Goal: Task Accomplishment & Management: Complete application form

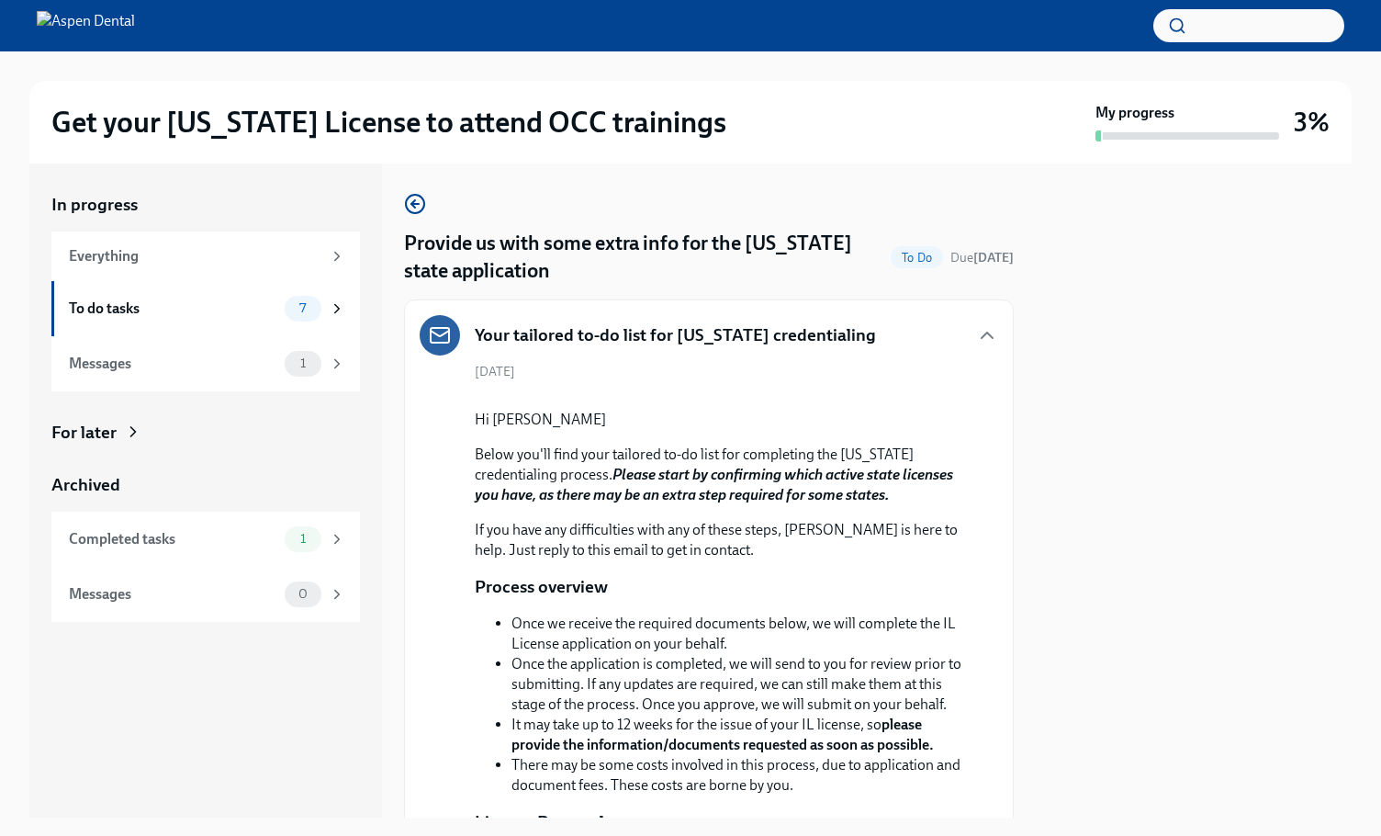
scroll to position [3165, 0]
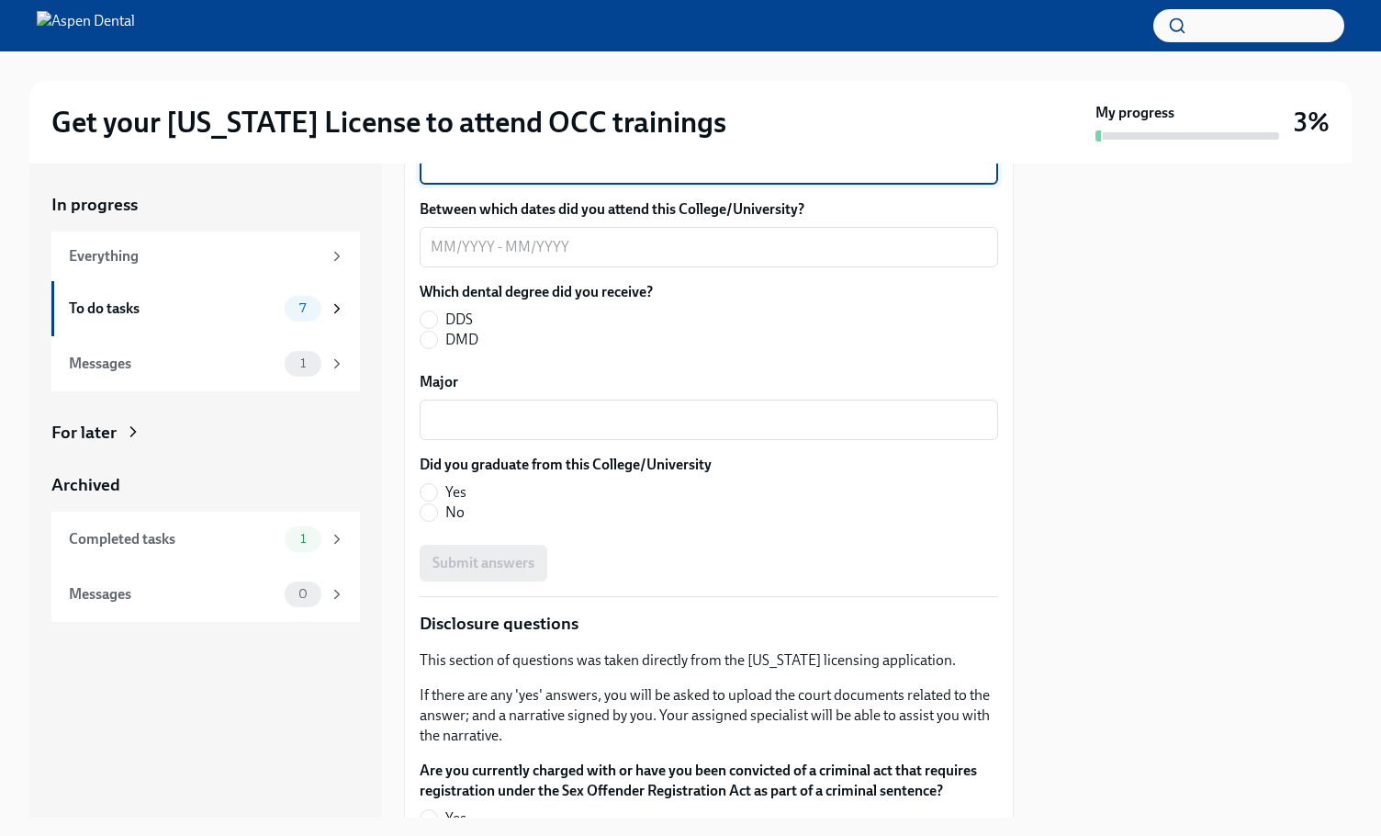
click at [671, 175] on textarea "Graduate/[GEOGRAPHIC_DATA], state and country" at bounding box center [709, 164] width 556 height 22
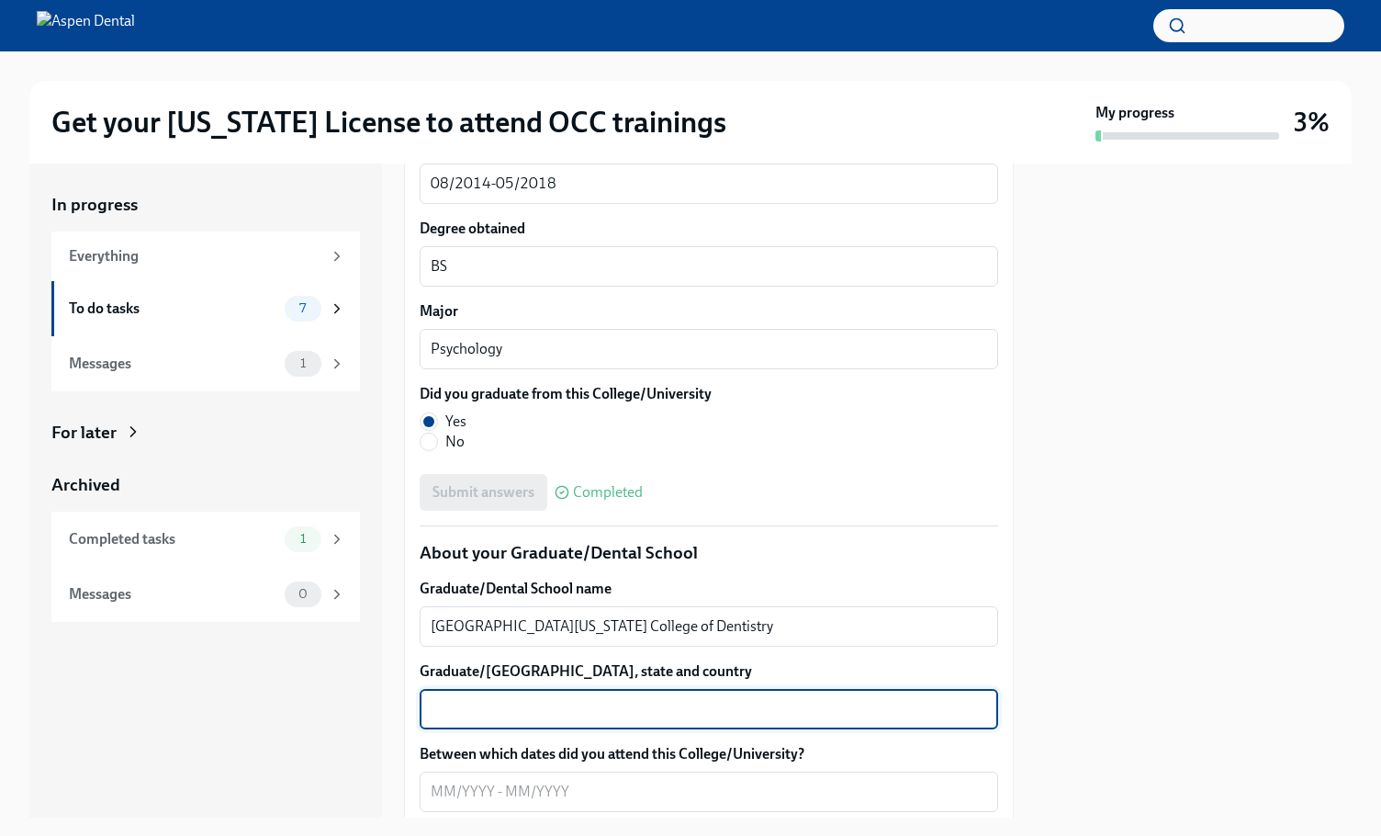
scroll to position [2614, 0]
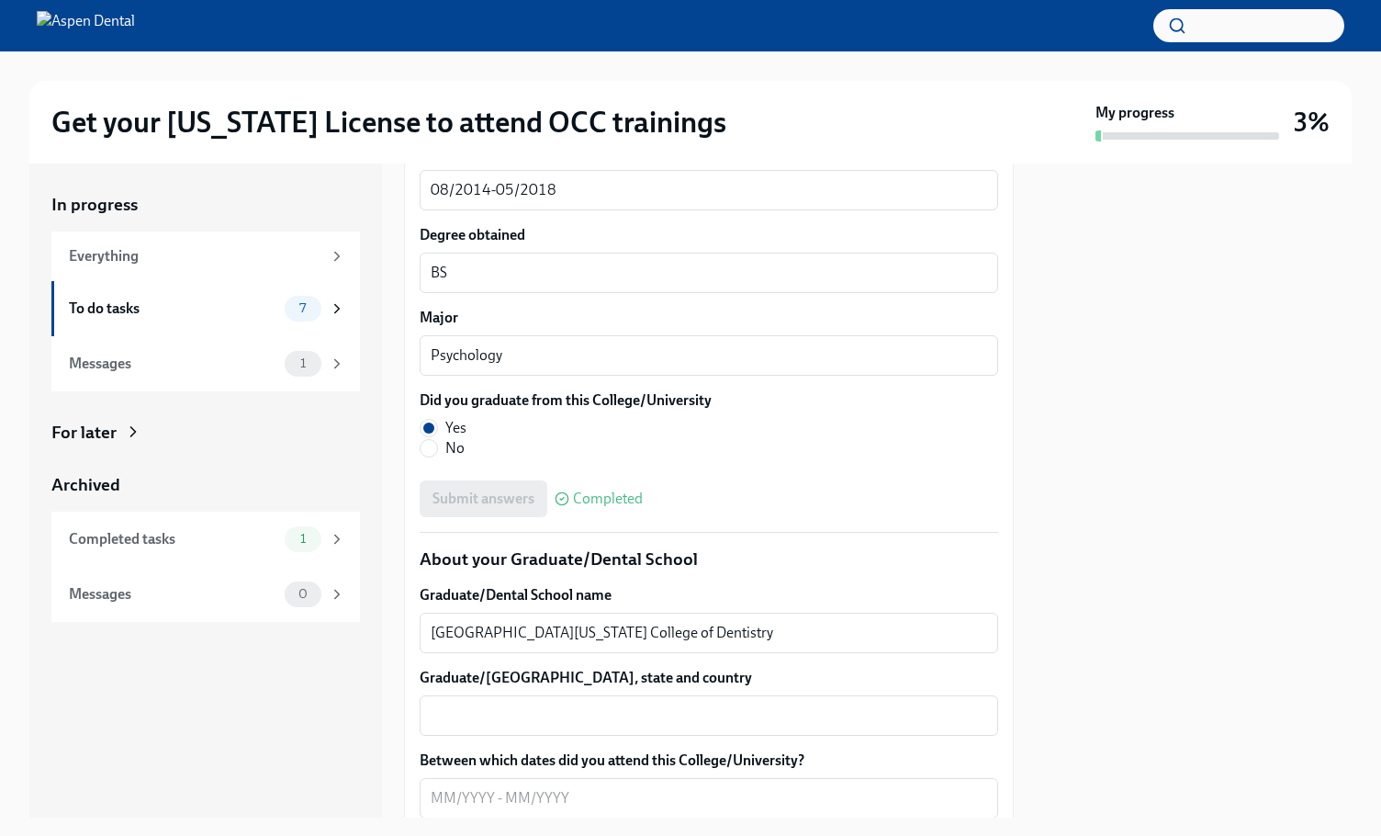
drag, startPoint x: 575, startPoint y: 417, endPoint x: 379, endPoint y: 417, distance: 195.6
click at [379, 417] on div "In progress Everything To do tasks 7 Messages 1 For later Archived Completed ta…" at bounding box center [690, 490] width 1322 height 654
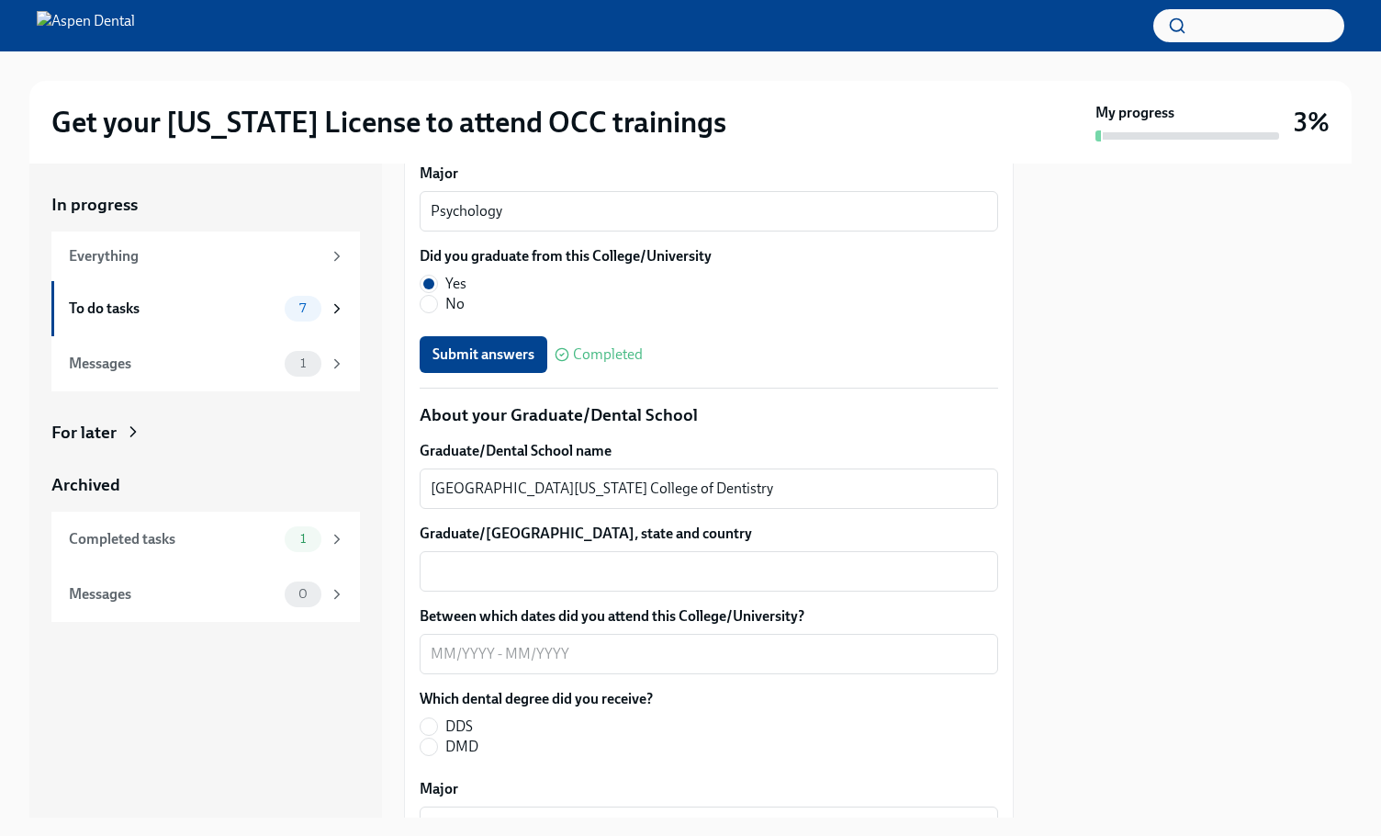
scroll to position [2798, 0]
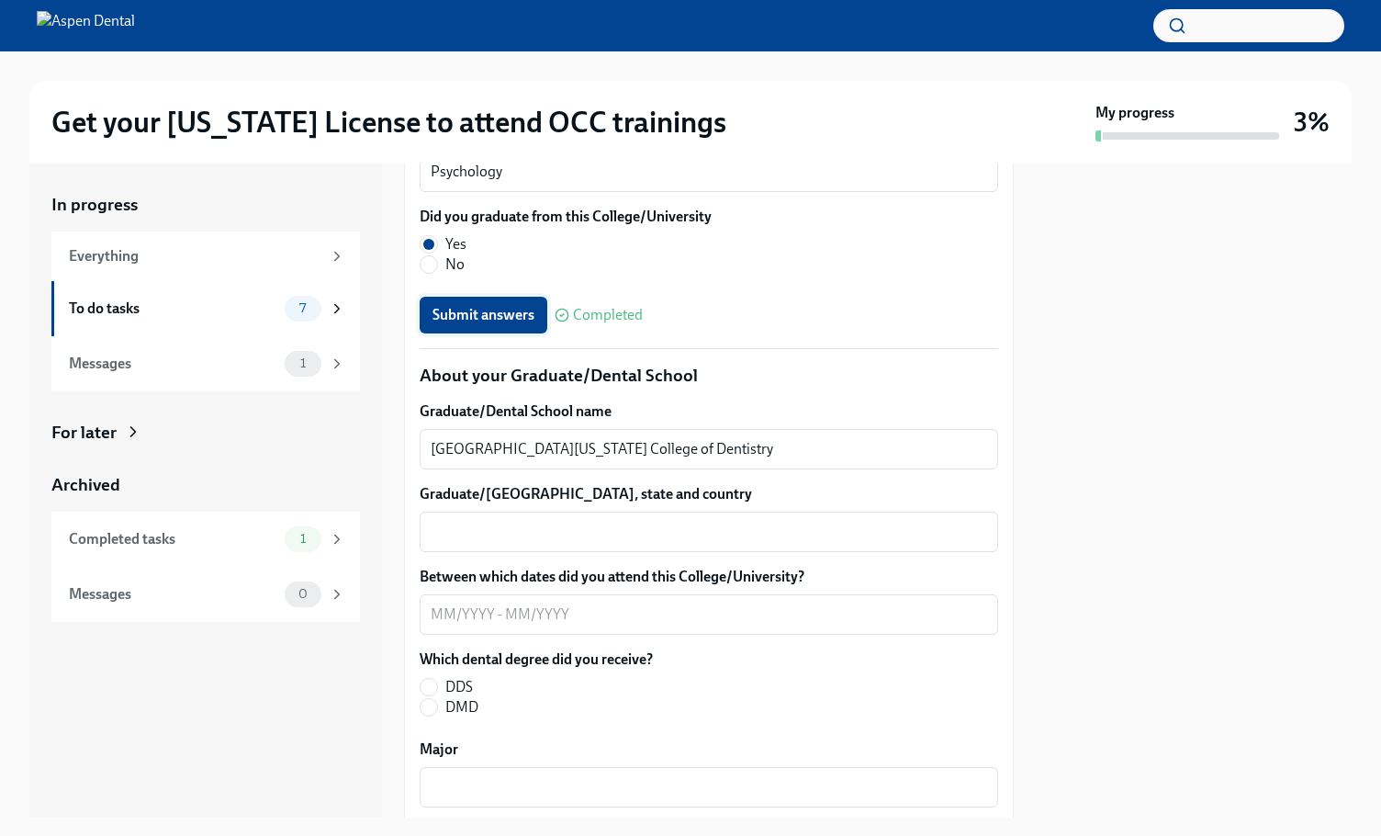
type textarea "[GEOGRAPHIC_DATA], [GEOGRAPHIC_DATA], [GEOGRAPHIC_DATA]"
click at [499, 324] on span "Submit answers" at bounding box center [483, 315] width 102 height 18
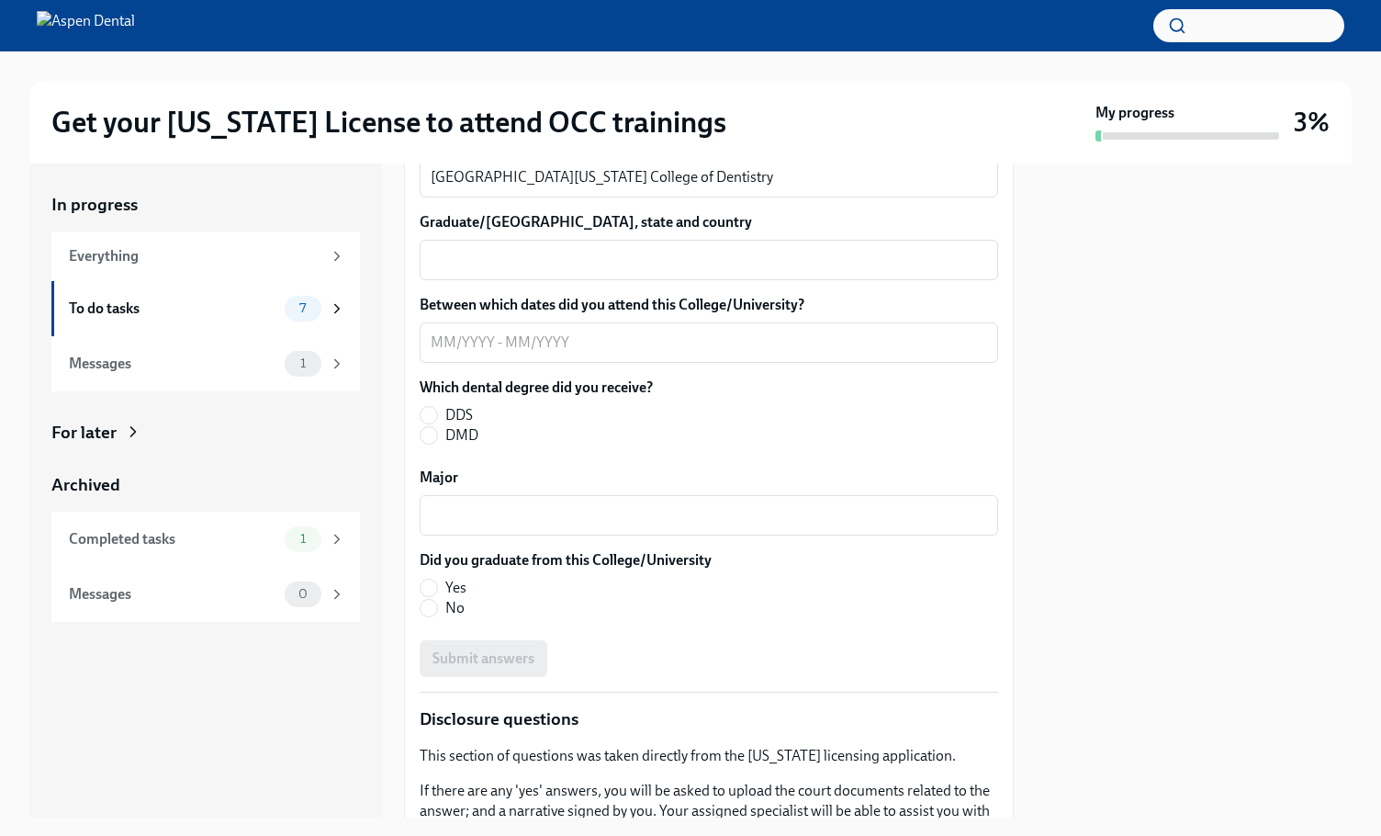
scroll to position [3073, 0]
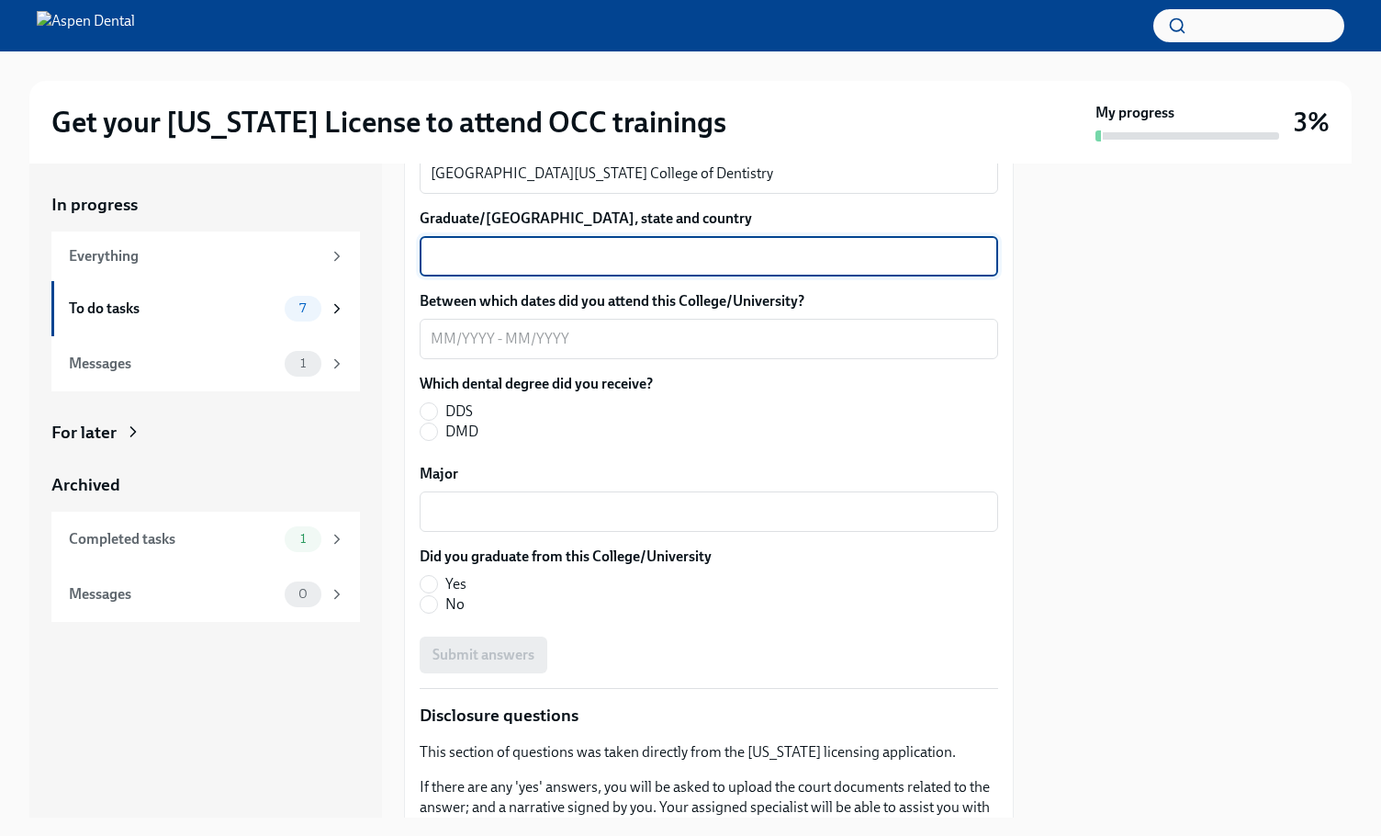
click at [594, 267] on textarea "Graduate/[GEOGRAPHIC_DATA], state and country" at bounding box center [709, 256] width 556 height 22
type textarea "[GEOGRAPHIC_DATA], [GEOGRAPHIC_DATA], [GEOGRAPHIC_DATA]"
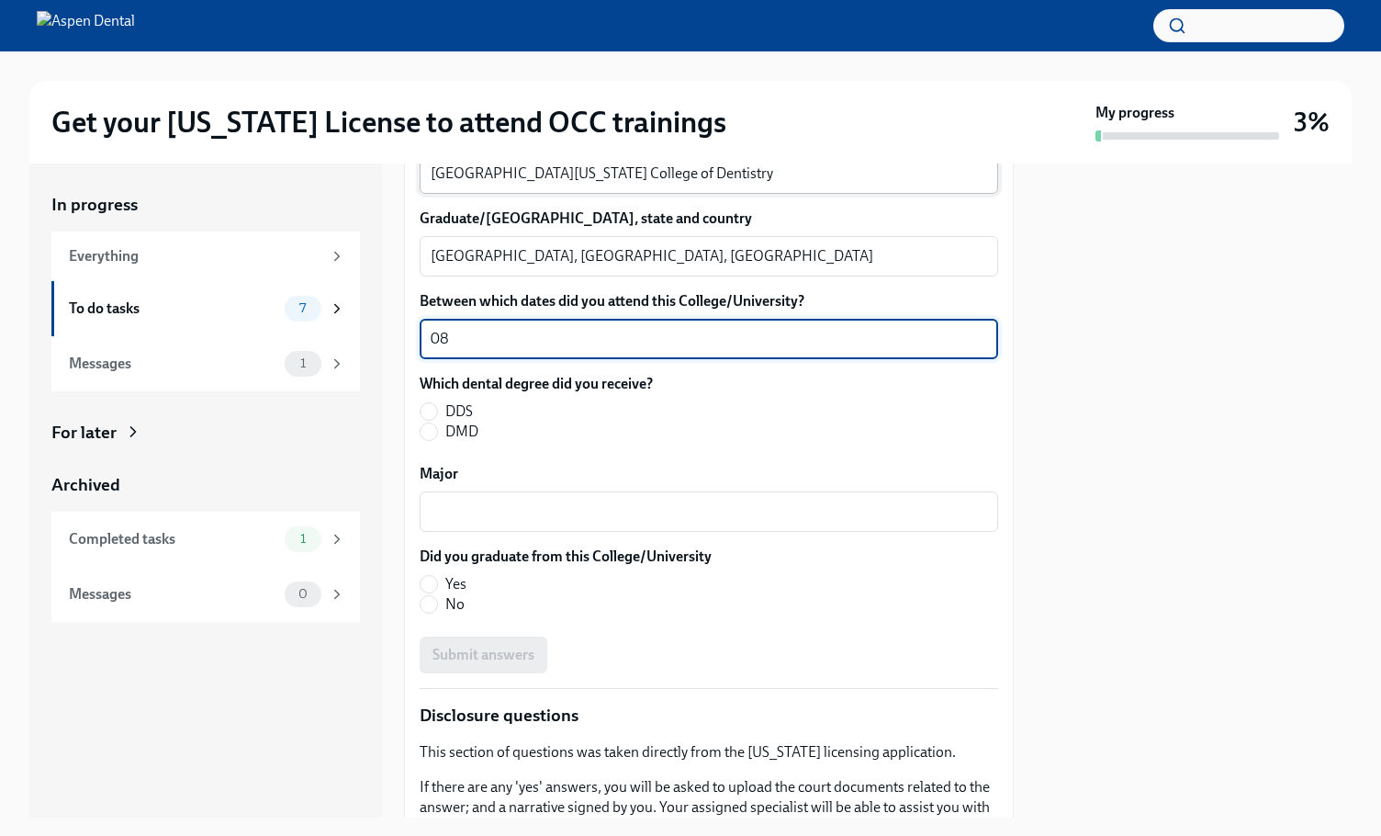
type textarea "0"
type textarea "08/2020-05/2024"
click at [442, 442] on label "DMD" at bounding box center [529, 431] width 219 height 20
click at [437, 440] on input "DMD" at bounding box center [429, 431] width 17 height 17
radio input "true"
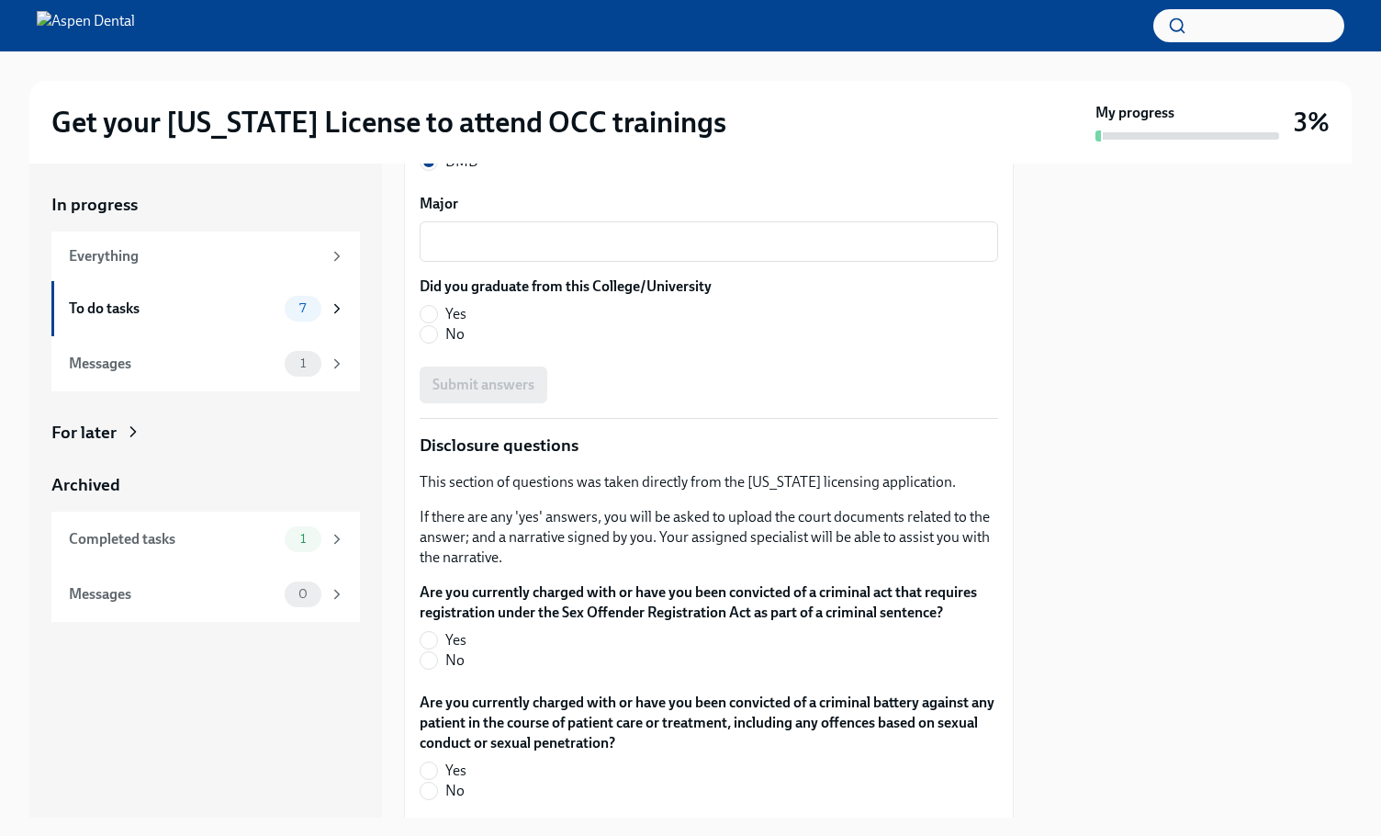
scroll to position [3349, 0]
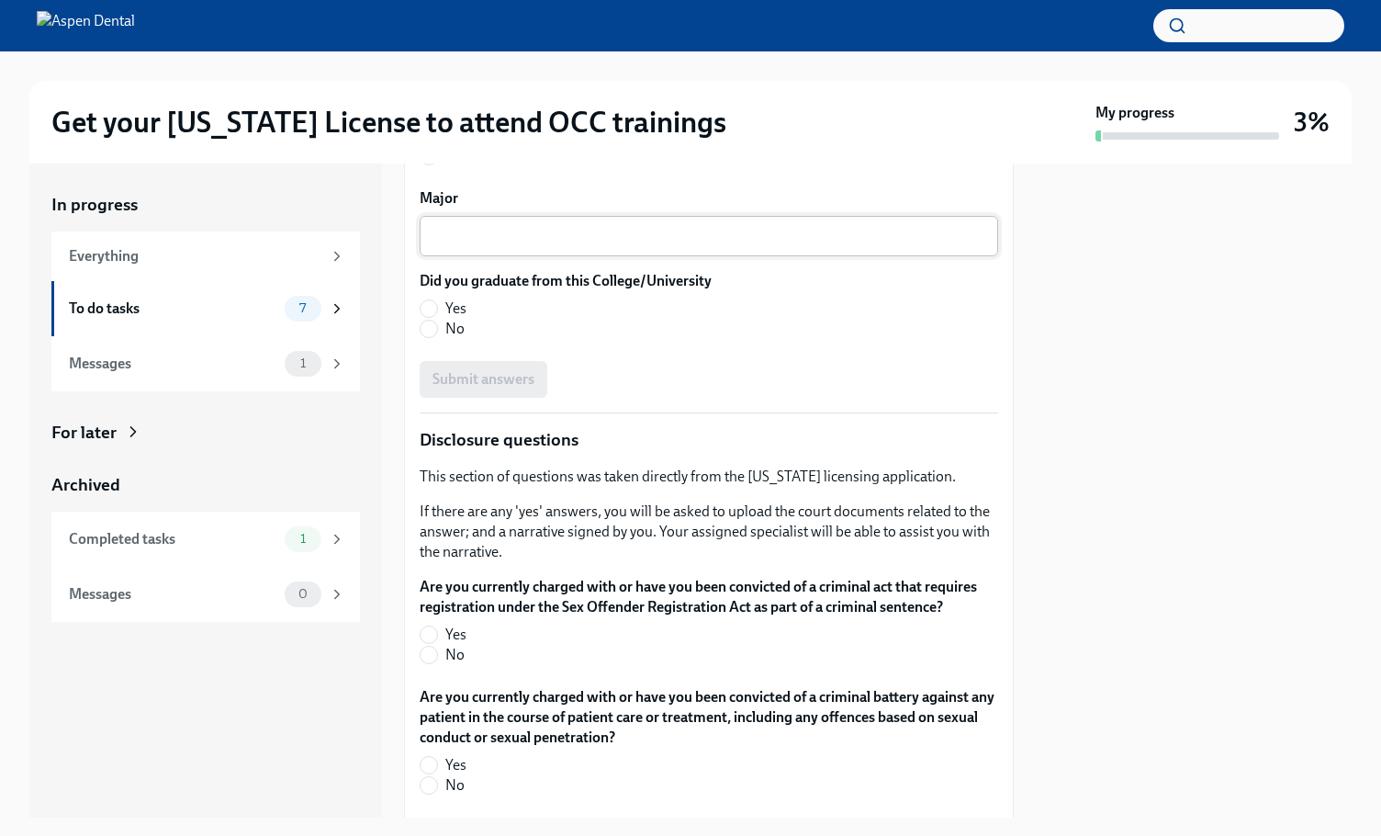
click at [600, 247] on textarea "Major" at bounding box center [709, 236] width 556 height 22
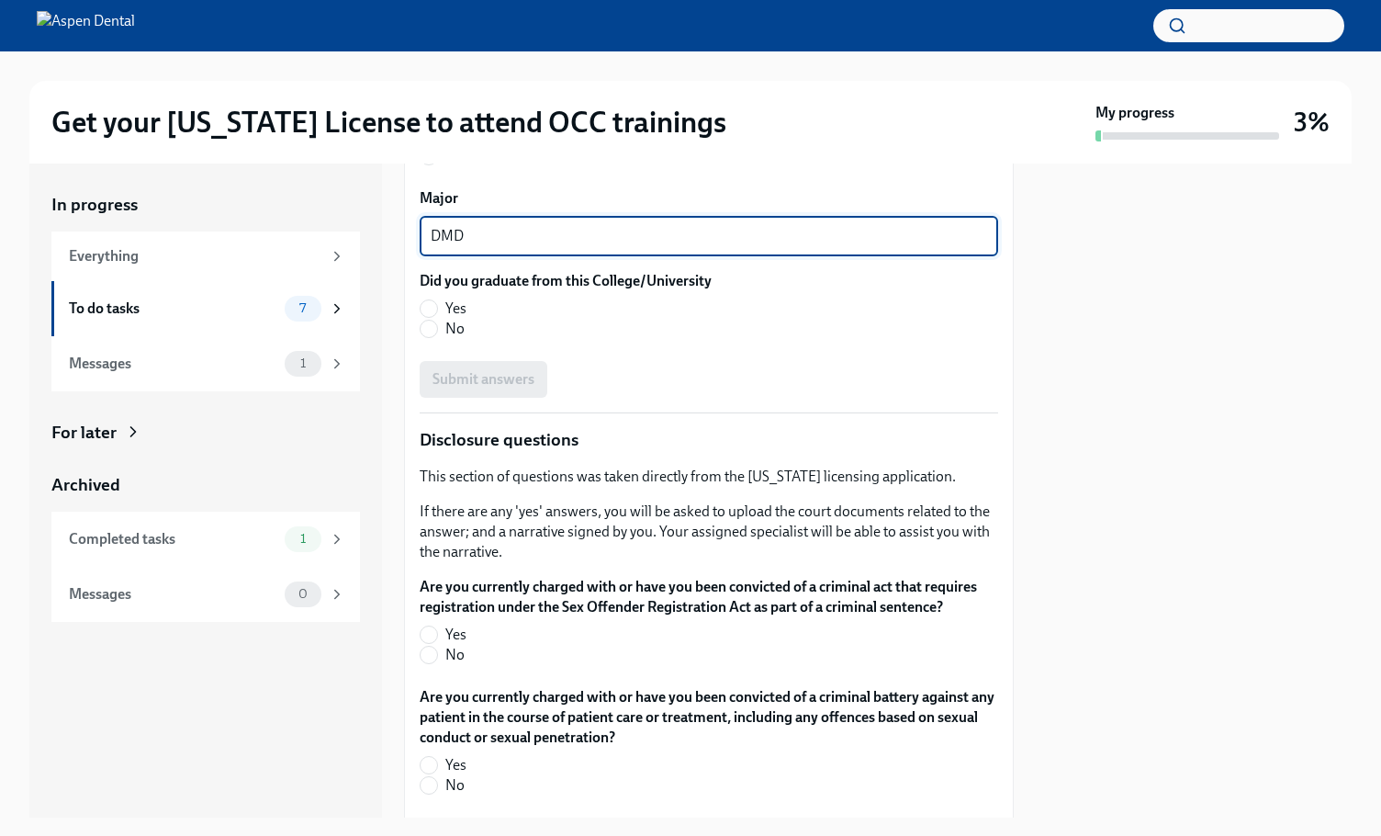
type textarea "DMD"
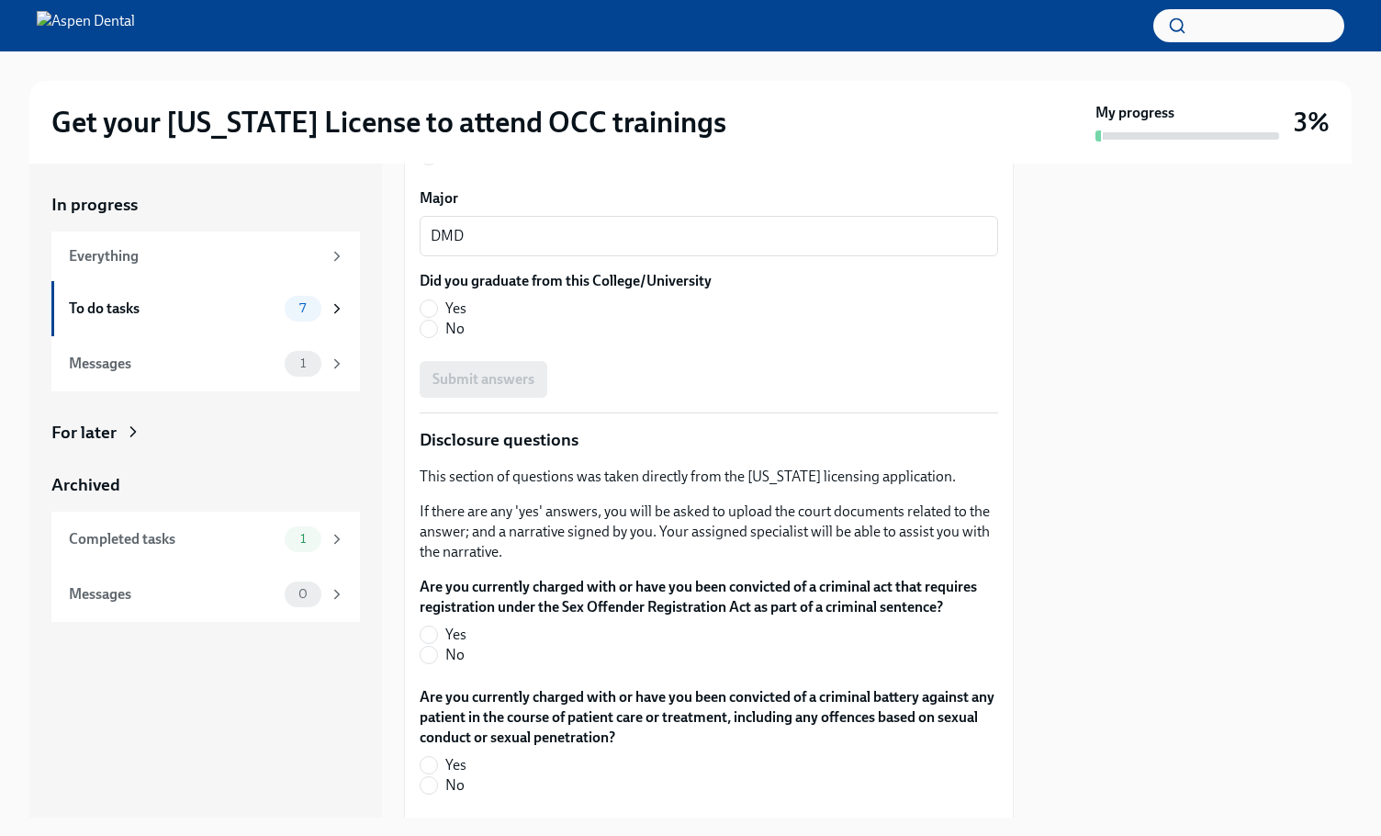
click at [444, 319] on label "Yes" at bounding box center [558, 308] width 277 height 20
click at [437, 317] on input "Yes" at bounding box center [429, 308] width 17 height 17
radio input "true"
click at [501, 388] on span "Submit answers" at bounding box center [483, 379] width 102 height 18
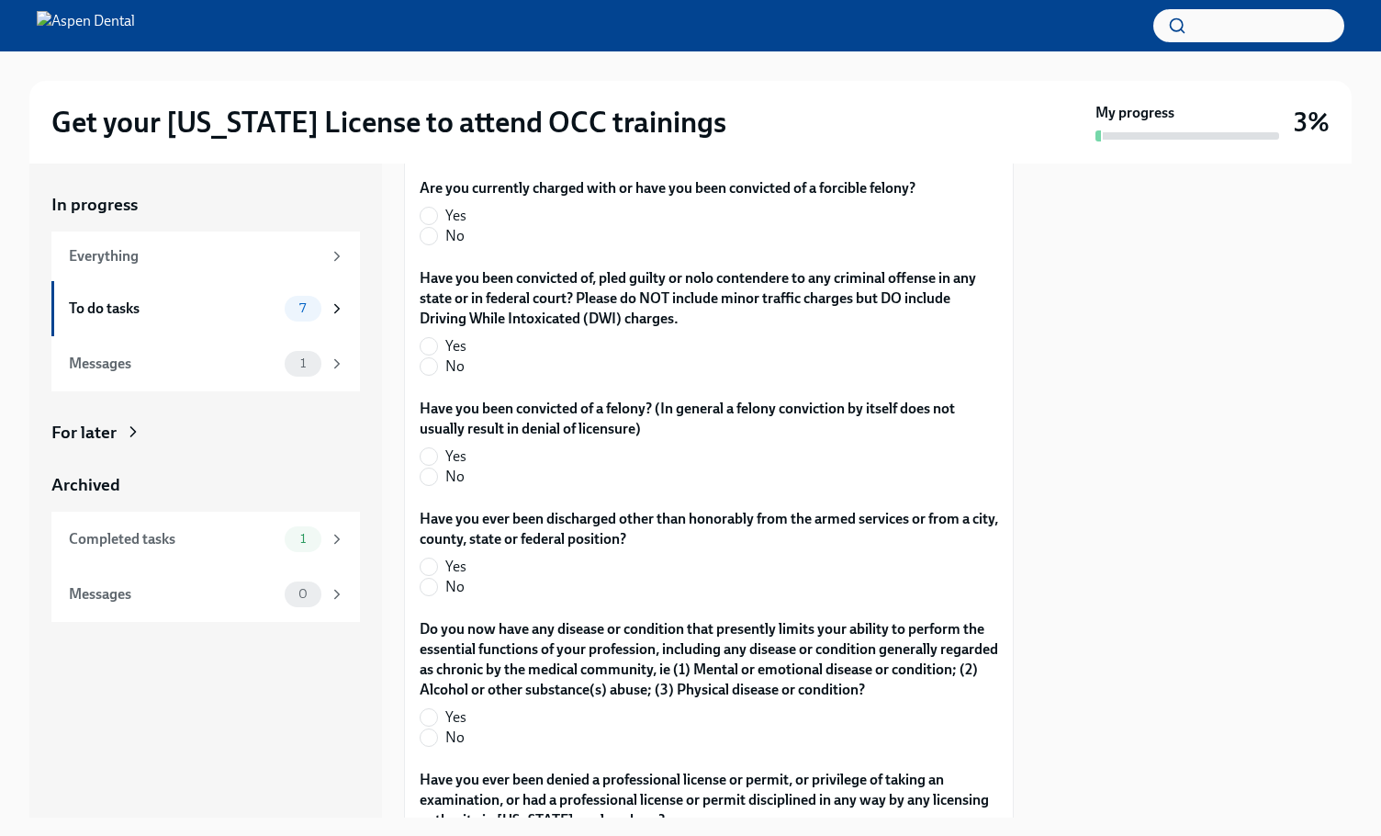
scroll to position [3991, 0]
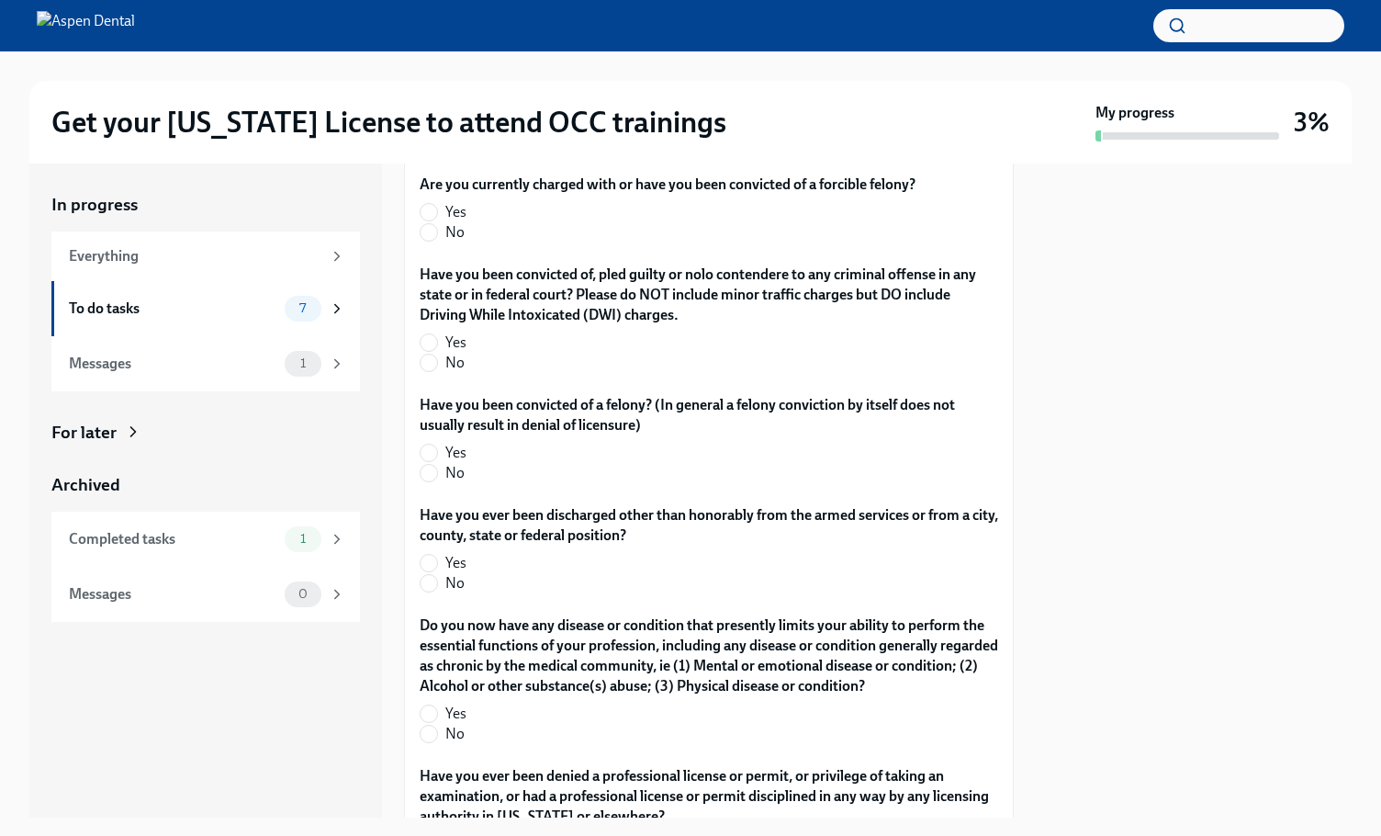
click at [425, 20] on input "No" at bounding box center [429, 12] width 17 height 17
radio input "true"
click at [432, 151] on input "No" at bounding box center [429, 142] width 17 height 17
radio input "true"
click at [433, 241] on input "No" at bounding box center [429, 232] width 17 height 17
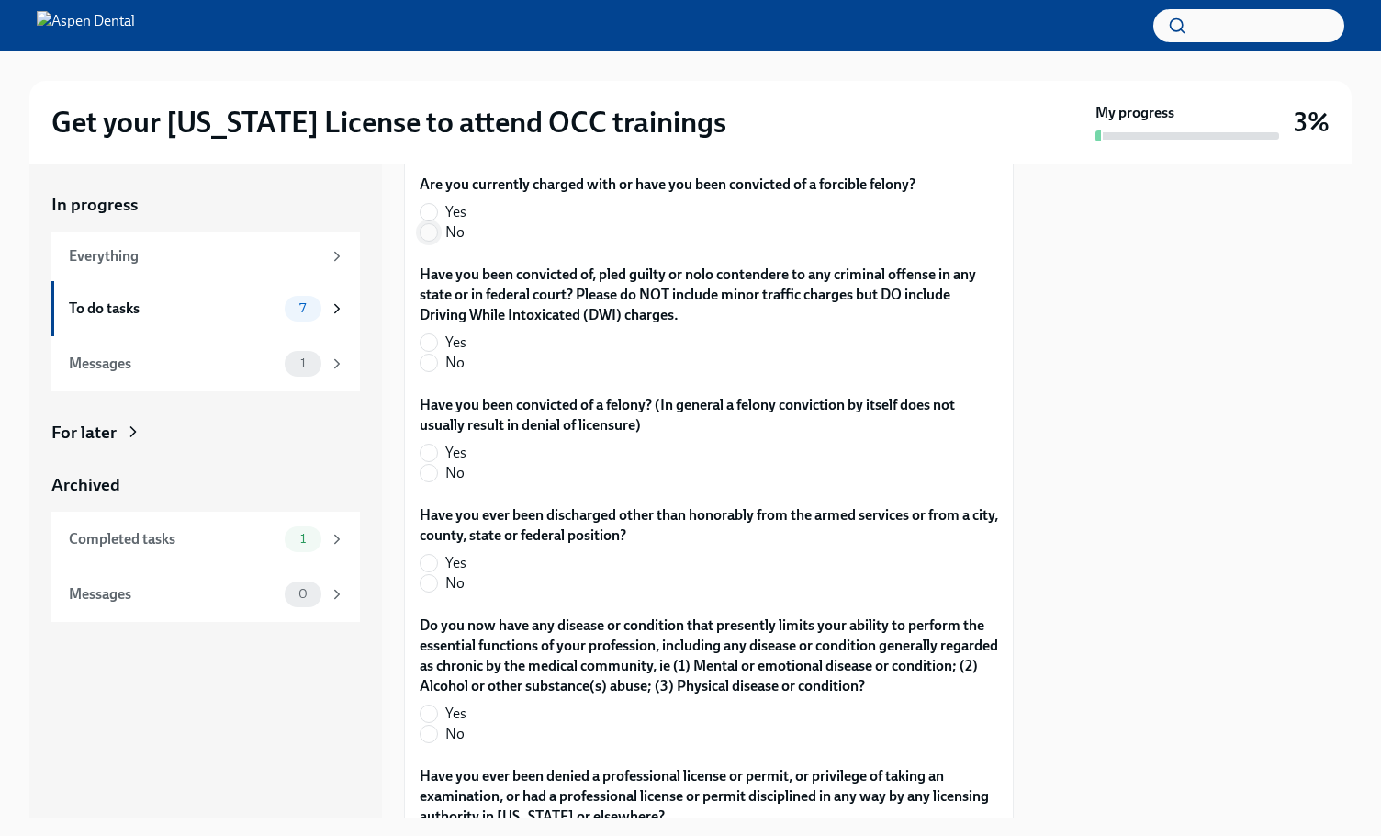
radio input "true"
click at [443, 373] on label "No" at bounding box center [702, 363] width 564 height 20
click at [437, 371] on input "No" at bounding box center [429, 362] width 17 height 17
radio input "true"
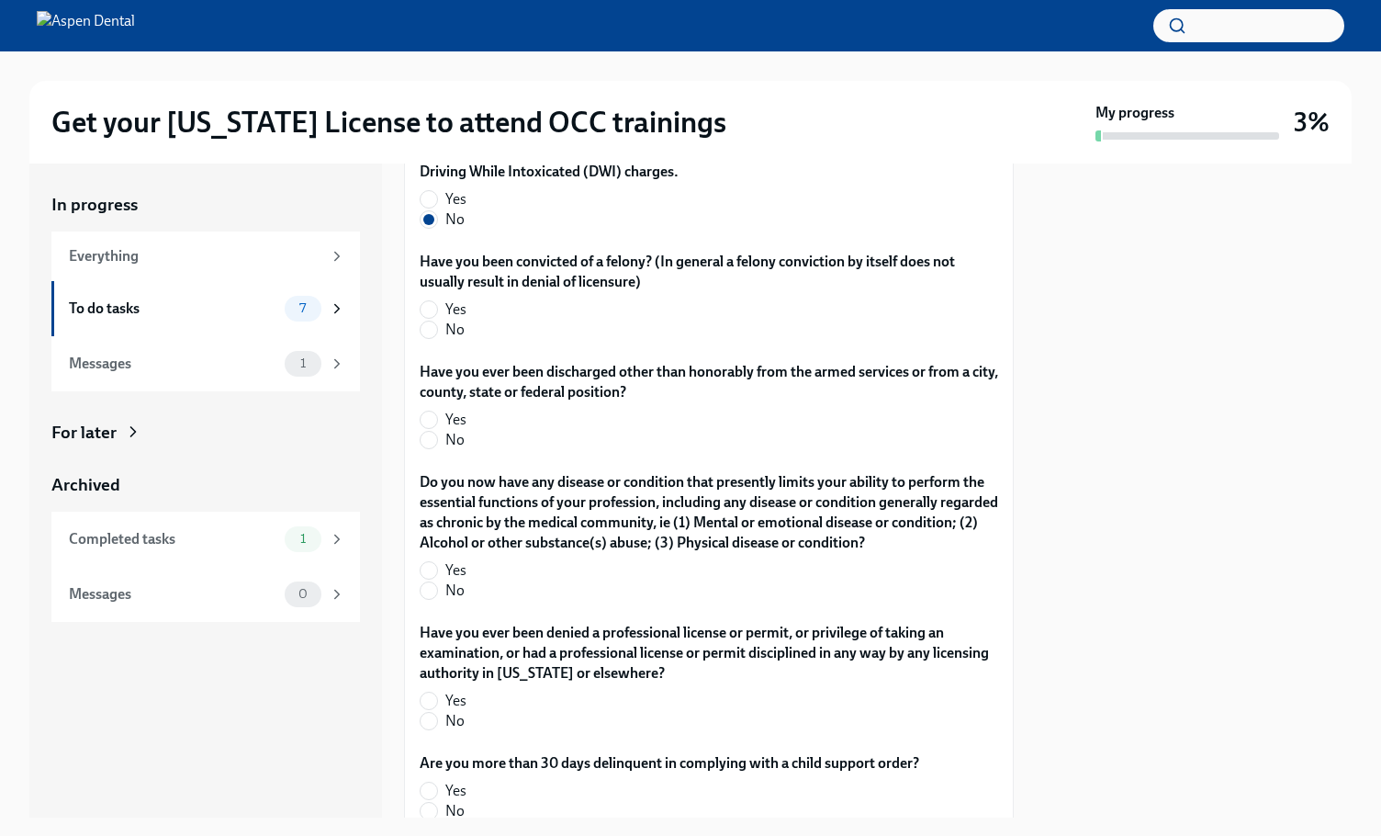
scroll to position [4267, 0]
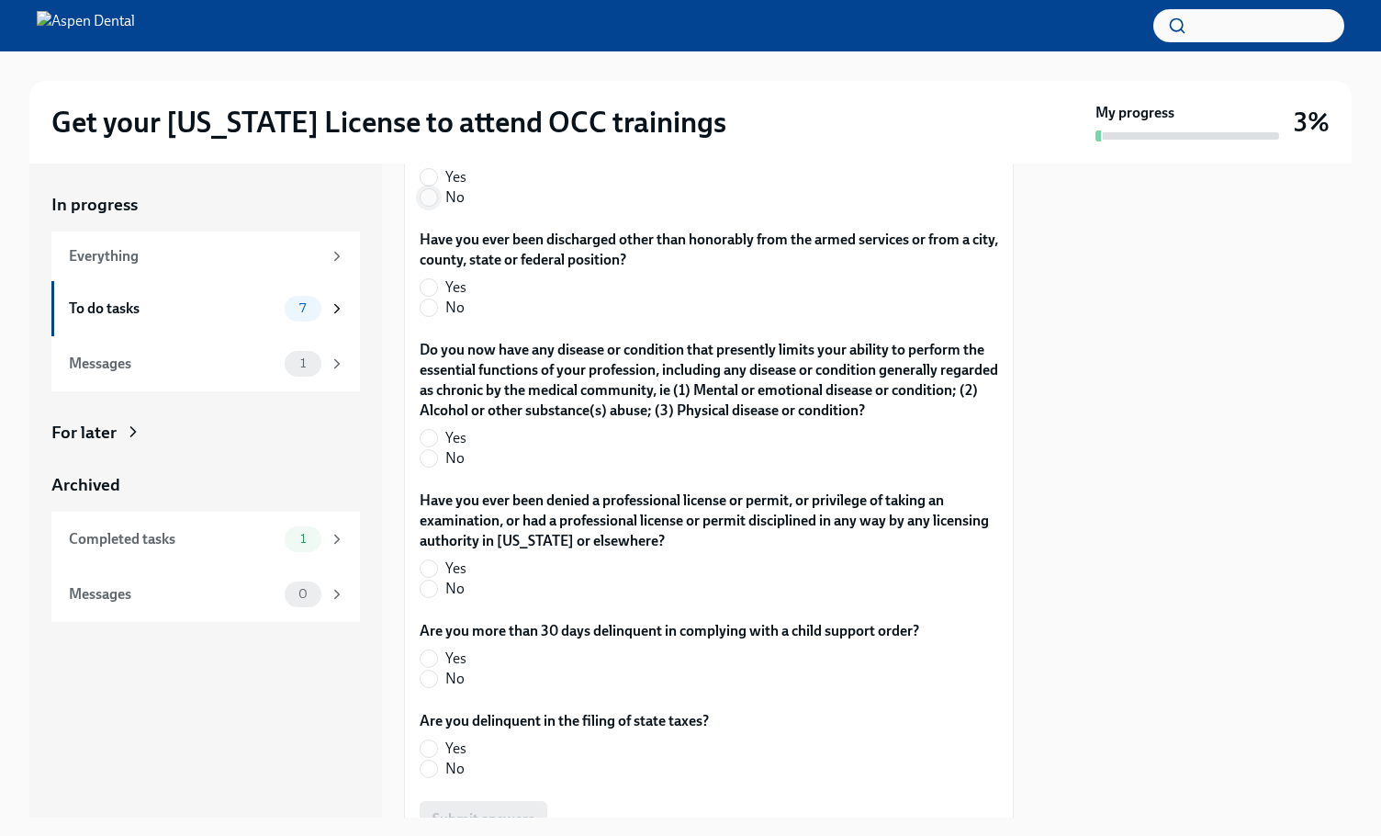
click at [435, 206] on input "No" at bounding box center [429, 197] width 17 height 17
radio input "true"
click at [432, 316] on input "No" at bounding box center [429, 307] width 17 height 17
radio input "true"
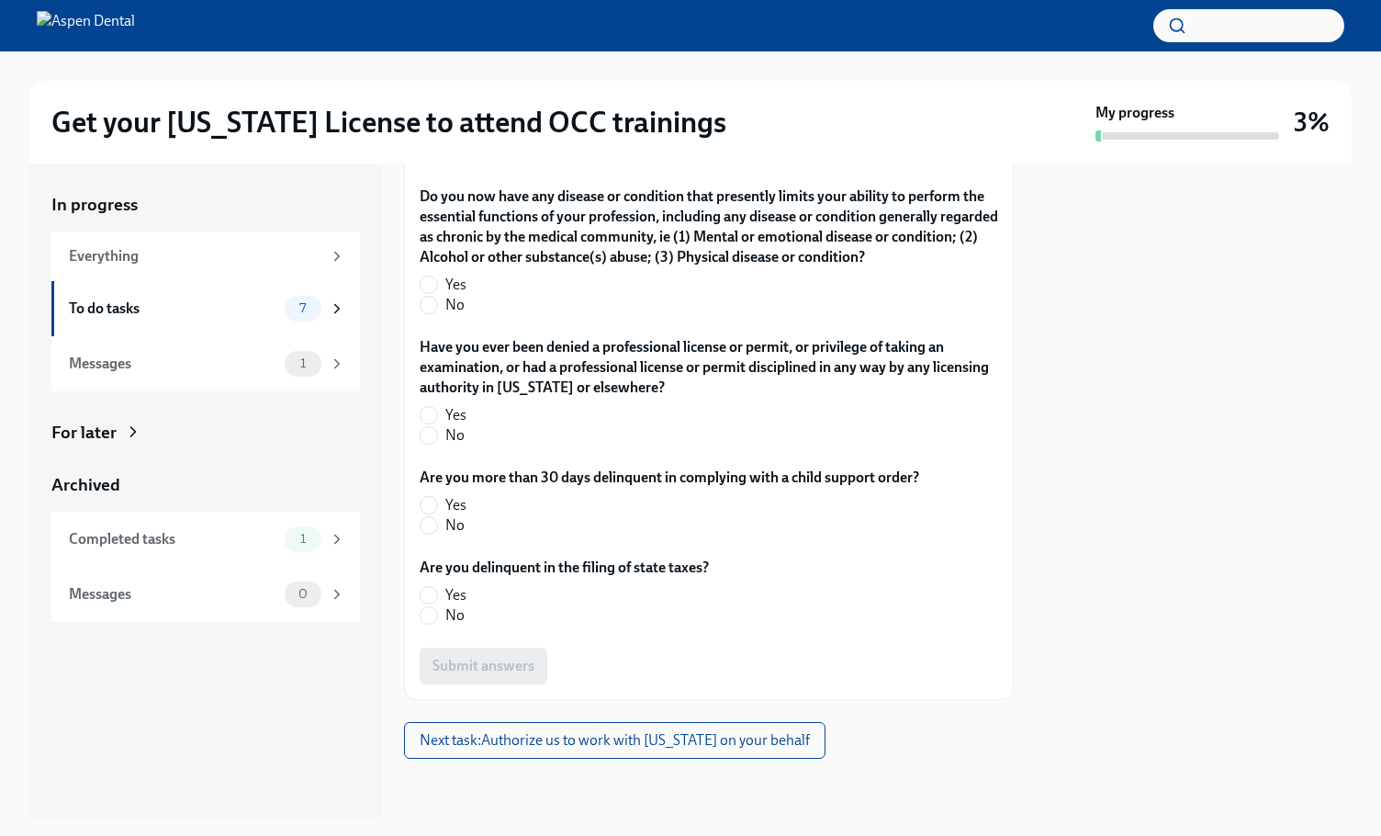
scroll to position [4542, 0]
click at [433, 313] on input "No" at bounding box center [429, 305] width 17 height 17
radio input "true"
click at [431, 443] on input "No" at bounding box center [429, 435] width 17 height 17
radio input "true"
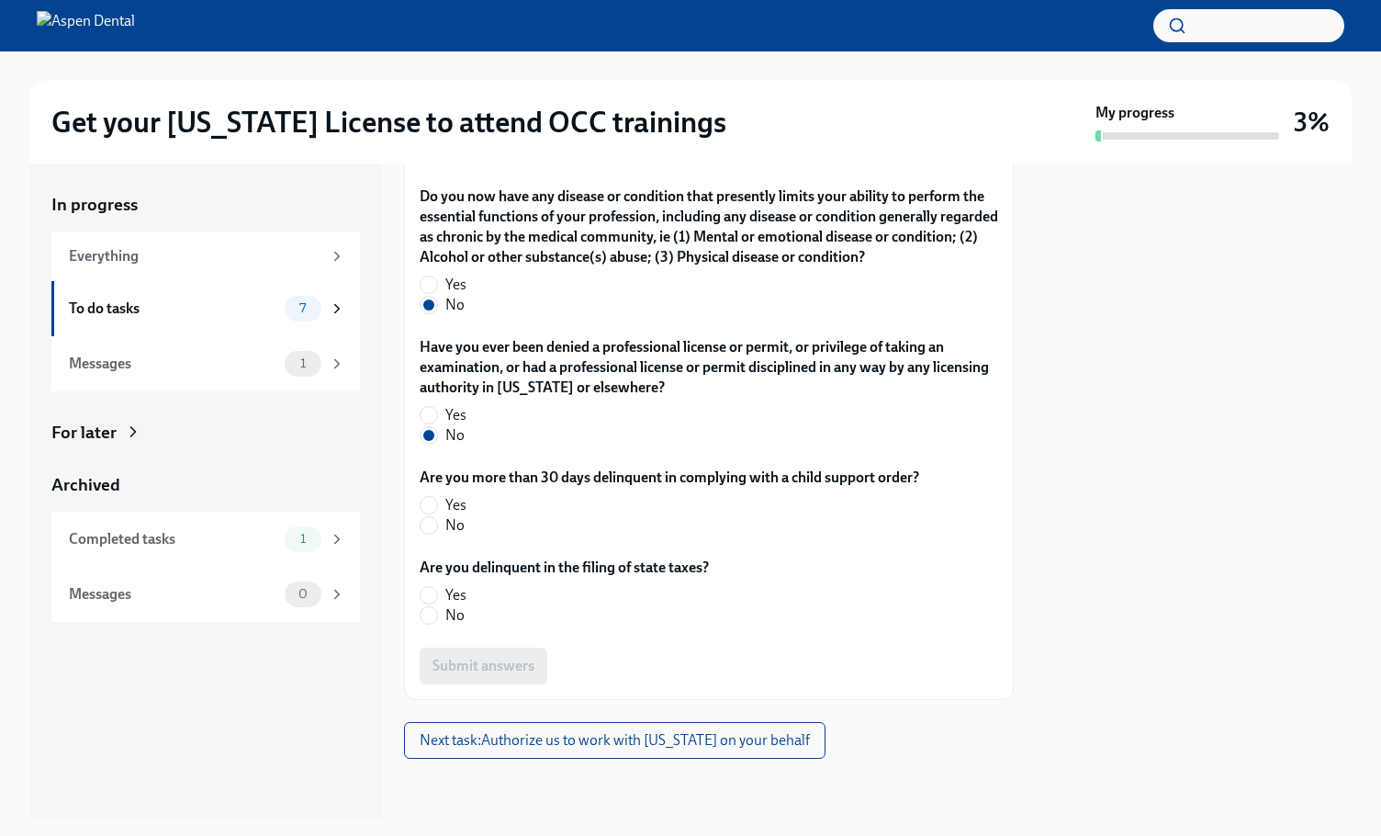
scroll to position [4726, 0]
click at [434, 523] on input "No" at bounding box center [429, 525] width 17 height 17
radio input "true"
click at [434, 624] on label "No" at bounding box center [557, 615] width 275 height 20
click at [434, 623] on input "No" at bounding box center [429, 615] width 17 height 17
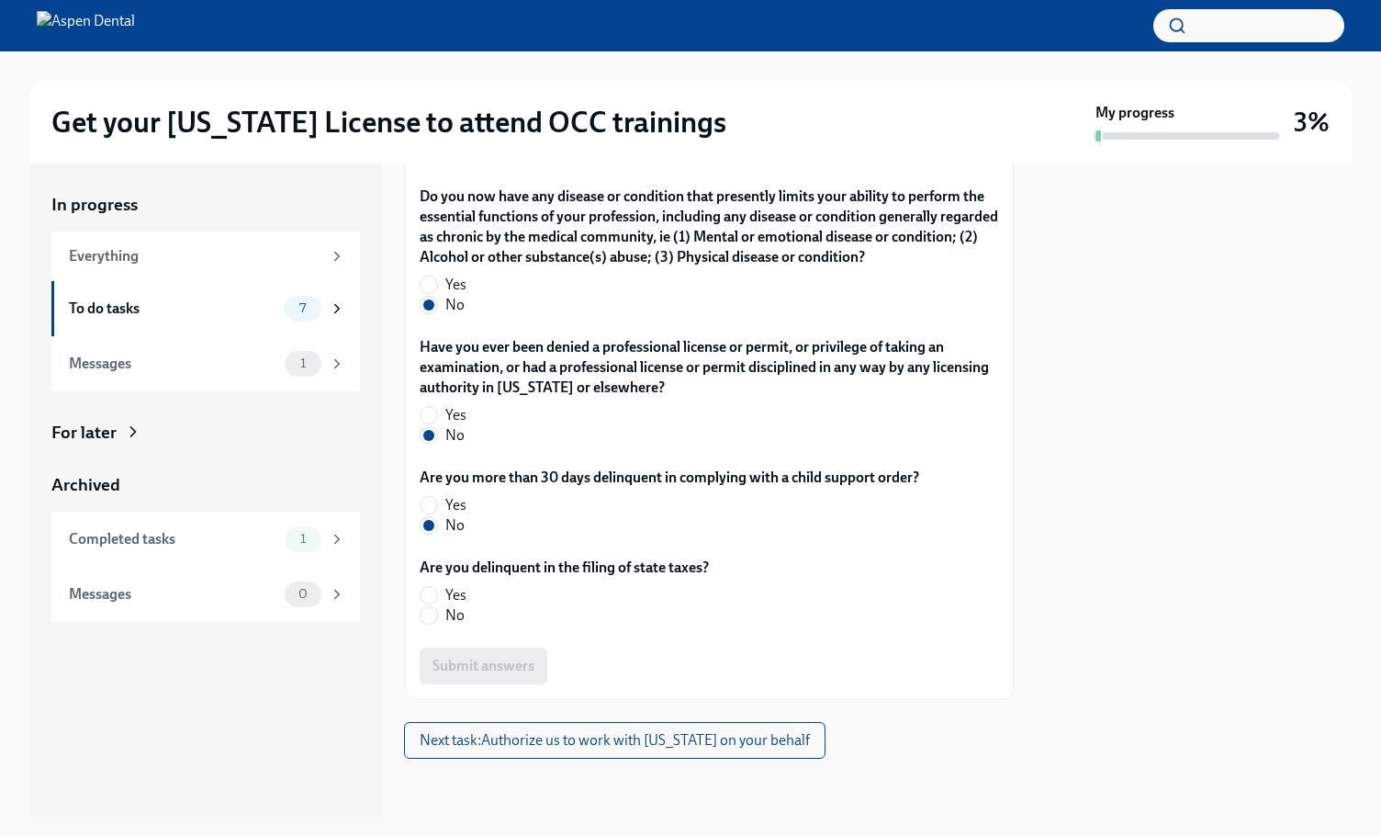
radio input "true"
click at [325, 689] on div "In progress Everything To do tasks 7 Messages 1 For later Archived Completed ta…" at bounding box center [205, 490] width 353 height 654
click at [490, 670] on span "Submit answers" at bounding box center [483, 666] width 102 height 18
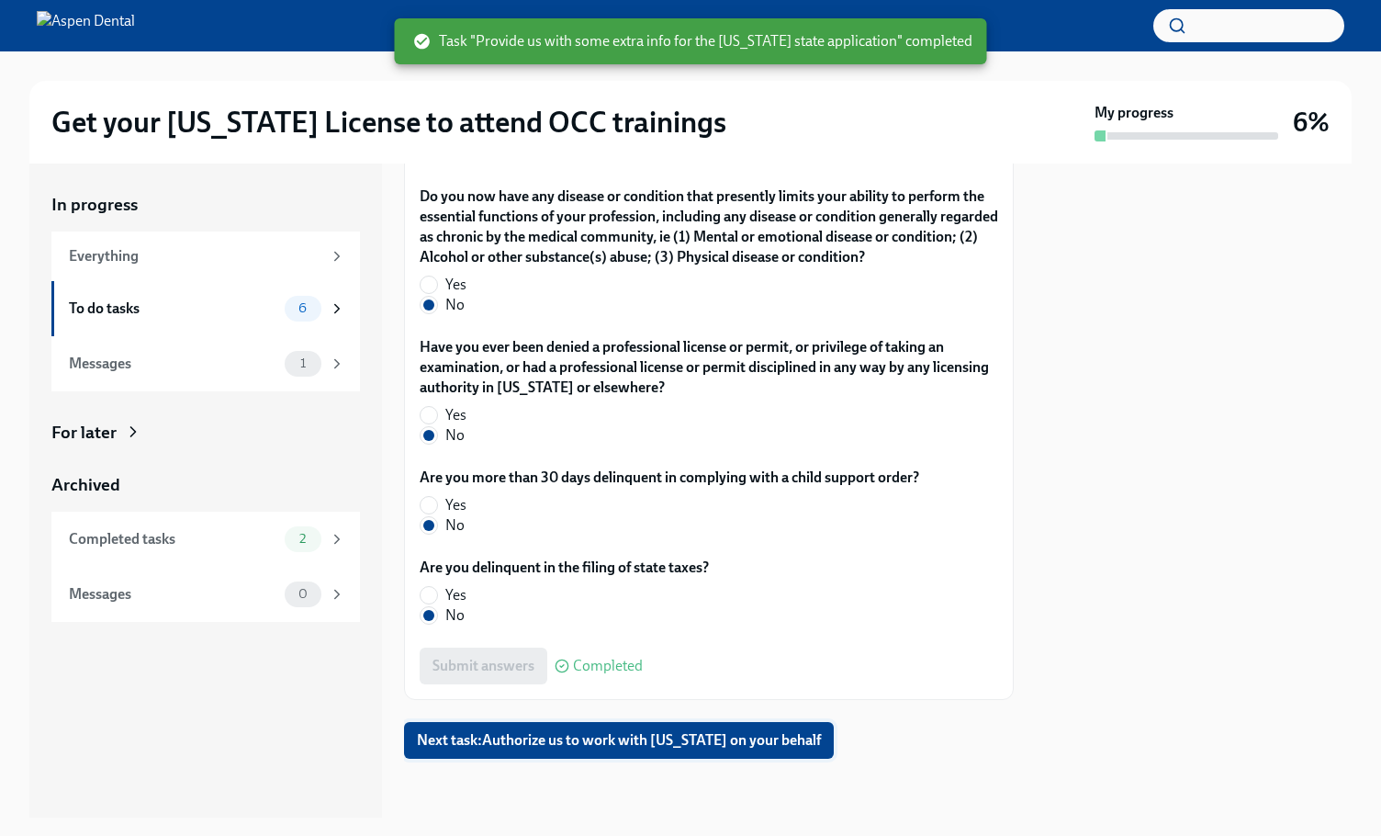
click at [691, 734] on span "Next task : Authorize us to work with [US_STATE] on your behalf" at bounding box center [619, 740] width 404 height 18
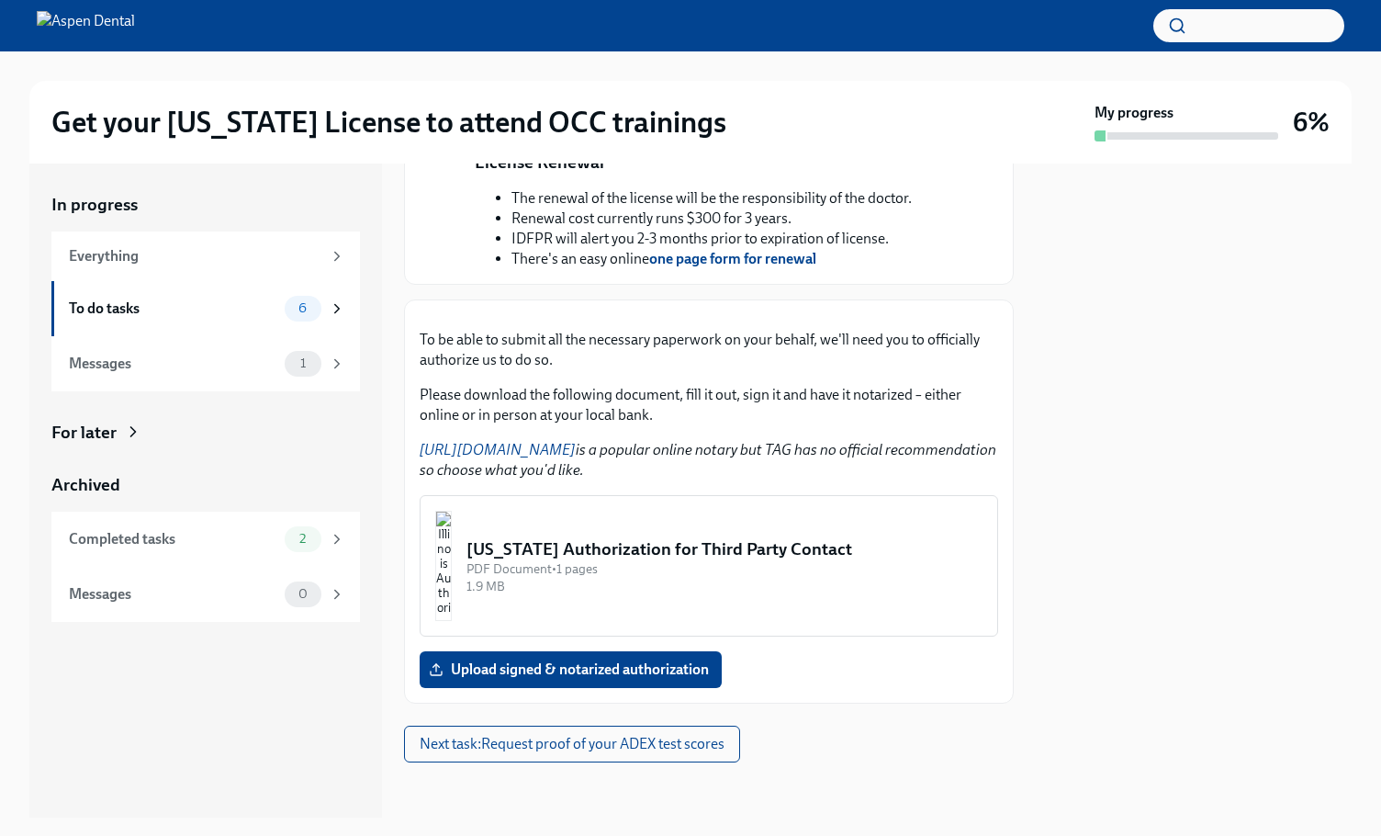
scroll to position [918, 0]
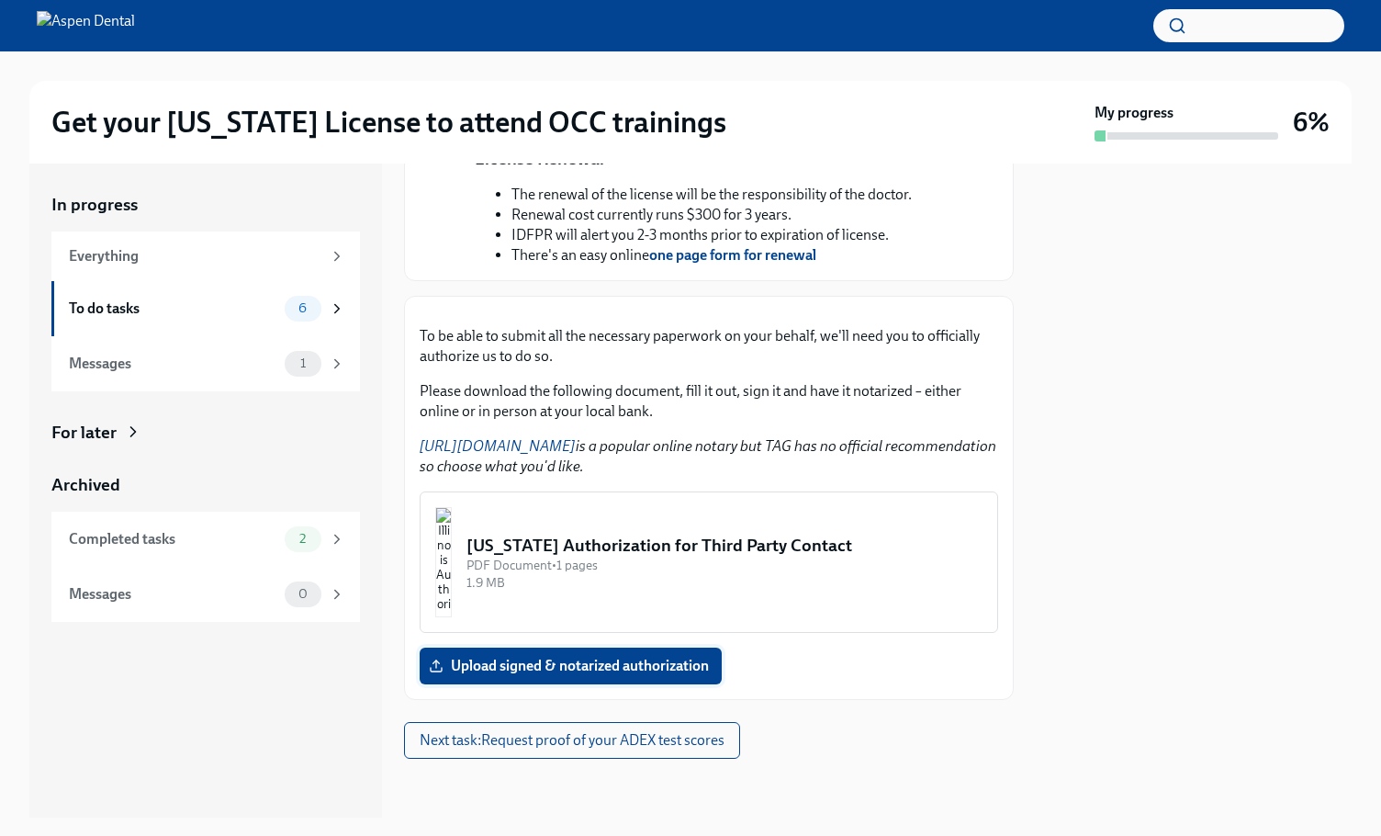
click at [593, 675] on span "Upload signed & notarized authorization" at bounding box center [570, 666] width 276 height 18
click at [0, 0] on input "Upload signed & notarized authorization" at bounding box center [0, 0] width 0 height 0
click at [452, 564] on img "button" at bounding box center [443, 562] width 17 height 110
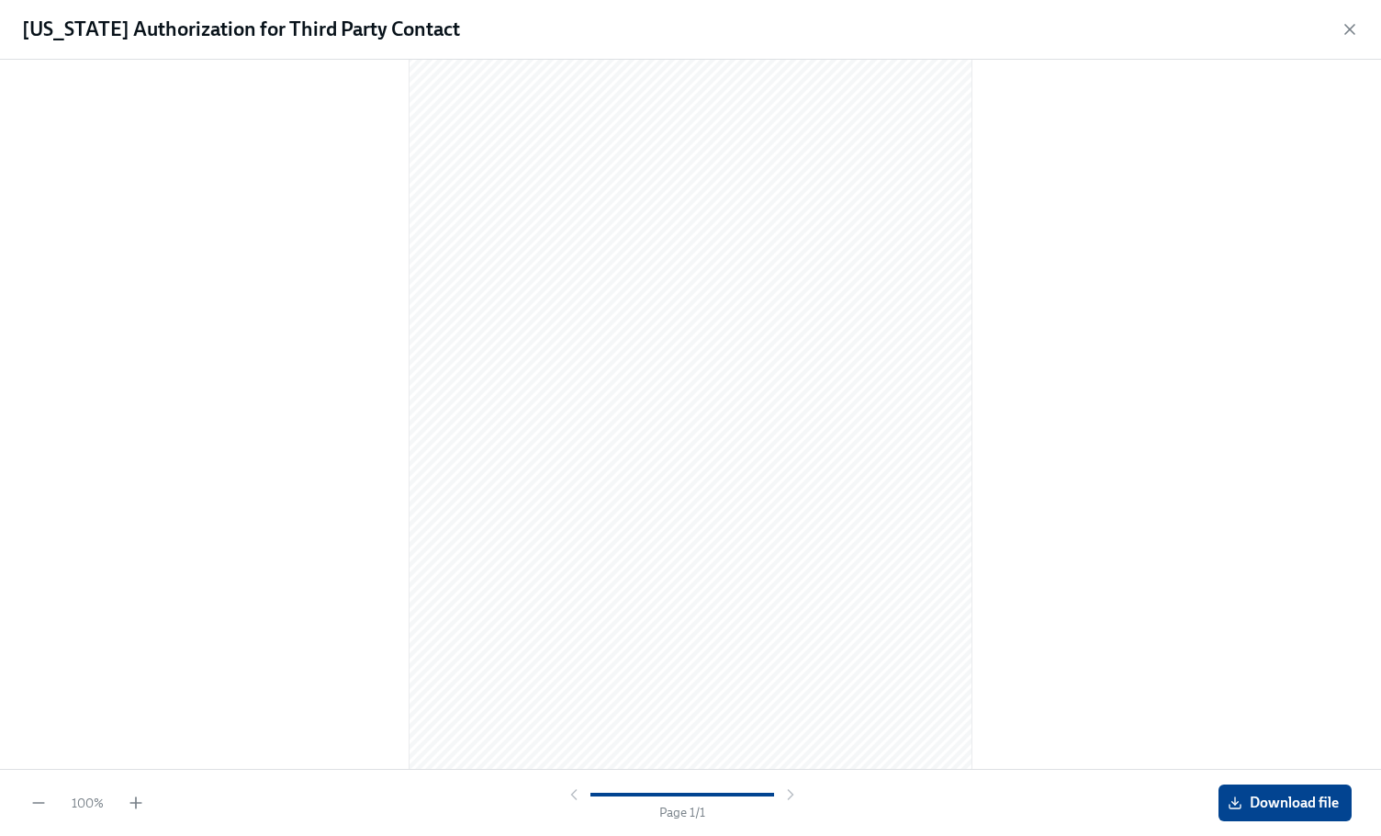
scroll to position [50, 0]
click at [1288, 775] on div "100 % Page 1 / 1 Download file" at bounding box center [690, 802] width 1381 height 67
click at [1282, 794] on span "Download file" at bounding box center [1284, 802] width 107 height 18
click at [1349, 36] on icon "button" at bounding box center [1350, 29] width 18 height 18
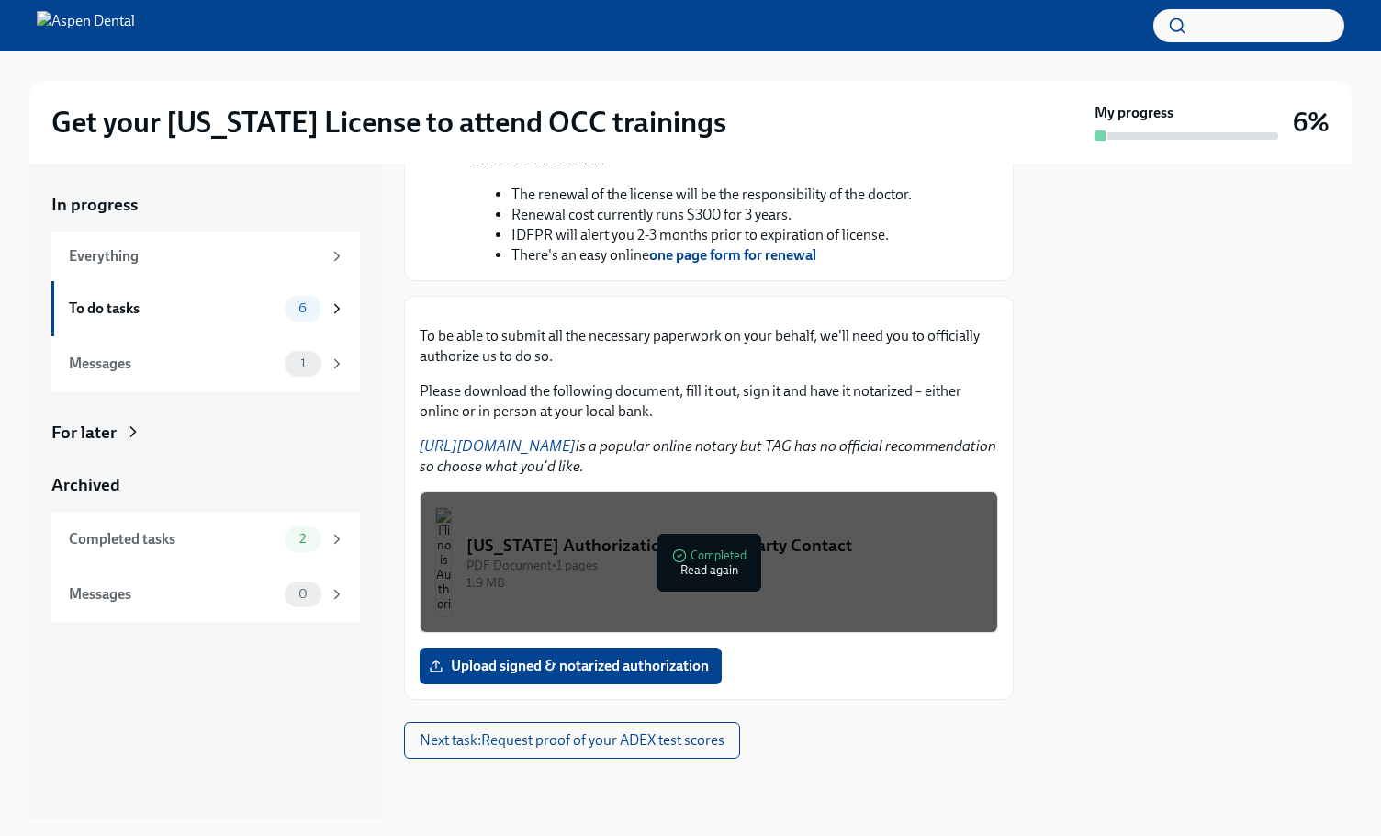
scroll to position [942, 0]
click at [485, 672] on span "Upload signed & notarized authorization" at bounding box center [570, 666] width 276 height 18
click at [0, 0] on input "Upload signed & notarized authorization" at bounding box center [0, 0] width 0 height 0
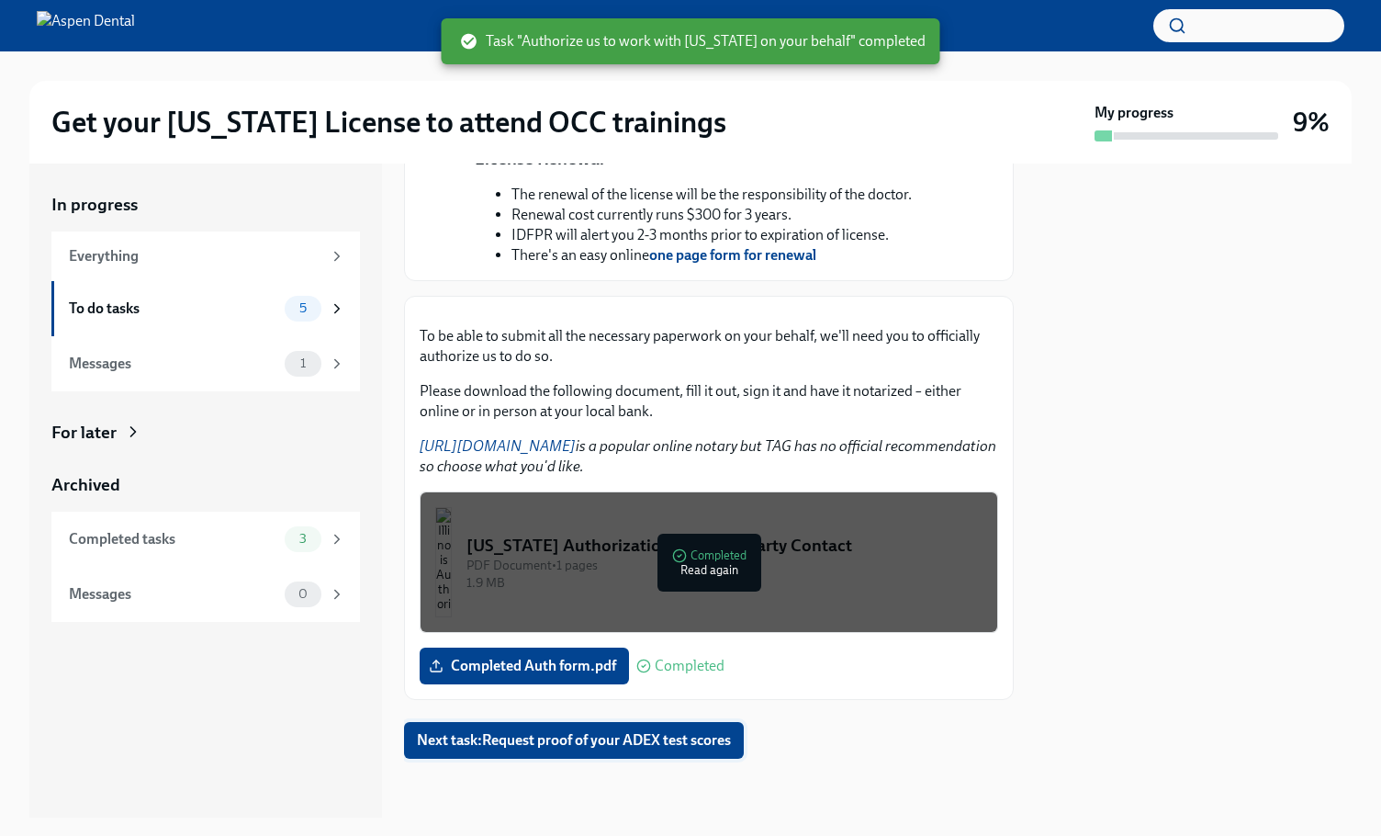
click at [503, 747] on span "Next task : Request proof of your ADEX test scores" at bounding box center [574, 740] width 314 height 18
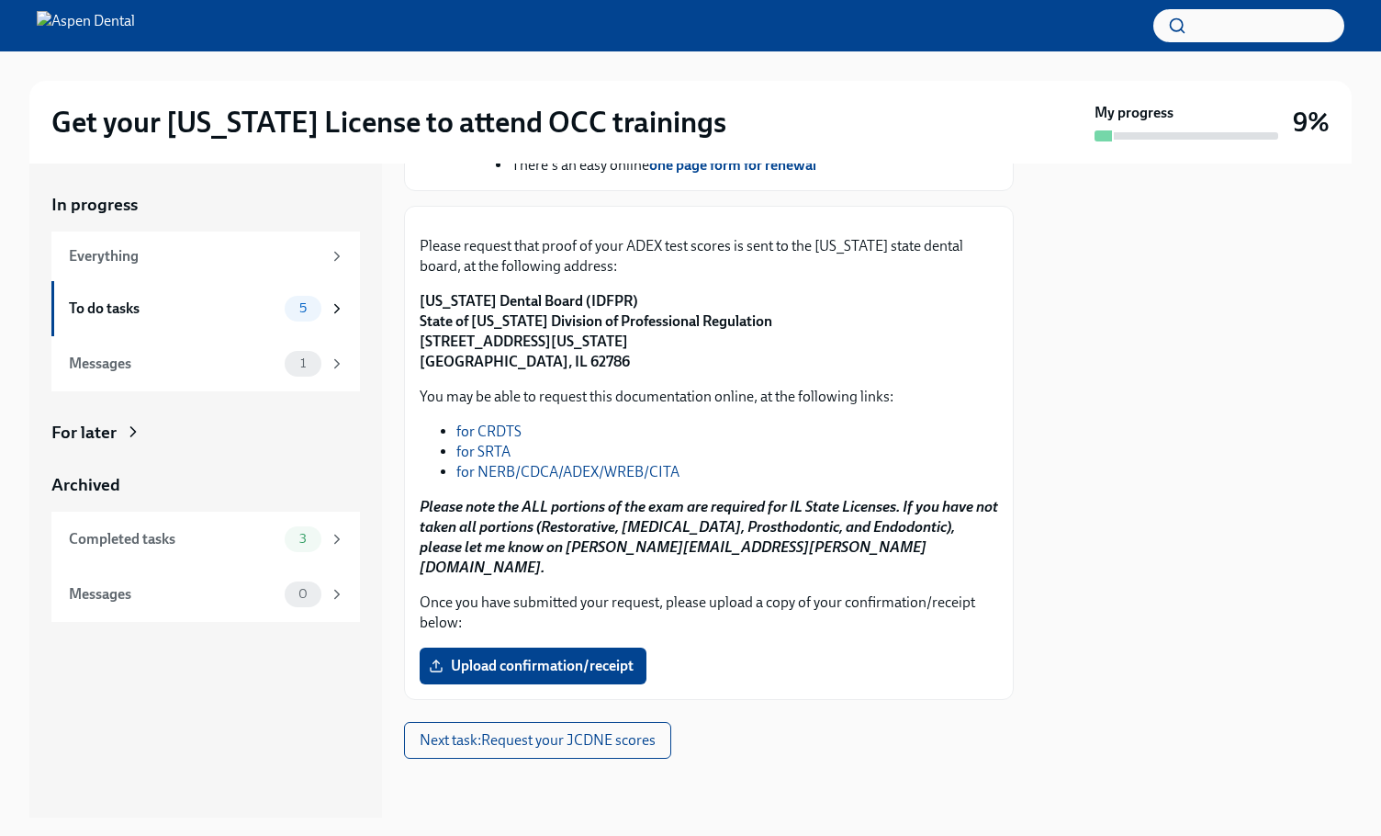
scroll to position [1010, 0]
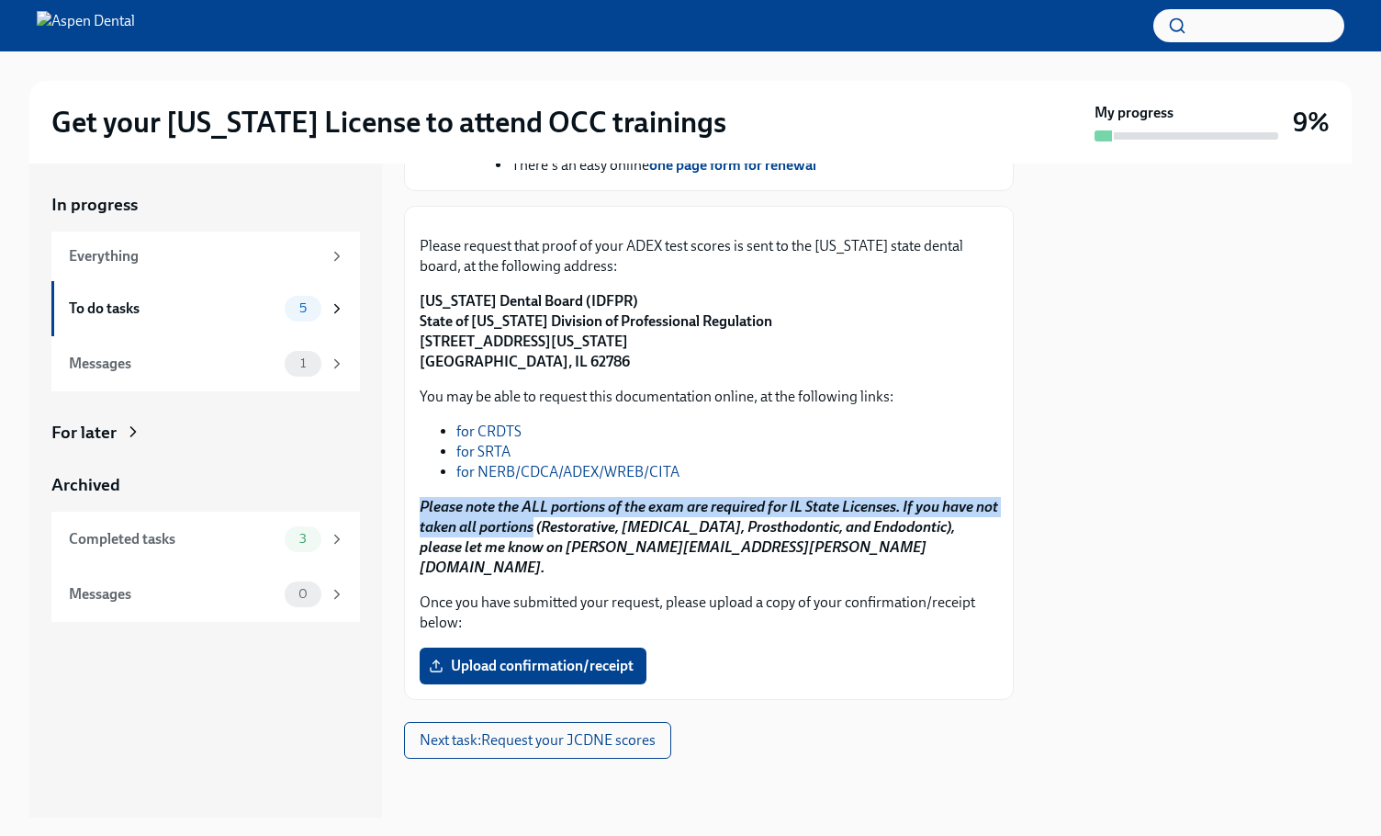
drag, startPoint x: 413, startPoint y: 525, endPoint x: 555, endPoint y: 553, distance: 144.1
click at [555, 553] on div "Please request that proof of your ADEX test scores is sent to the [US_STATE] st…" at bounding box center [709, 453] width 610 height 494
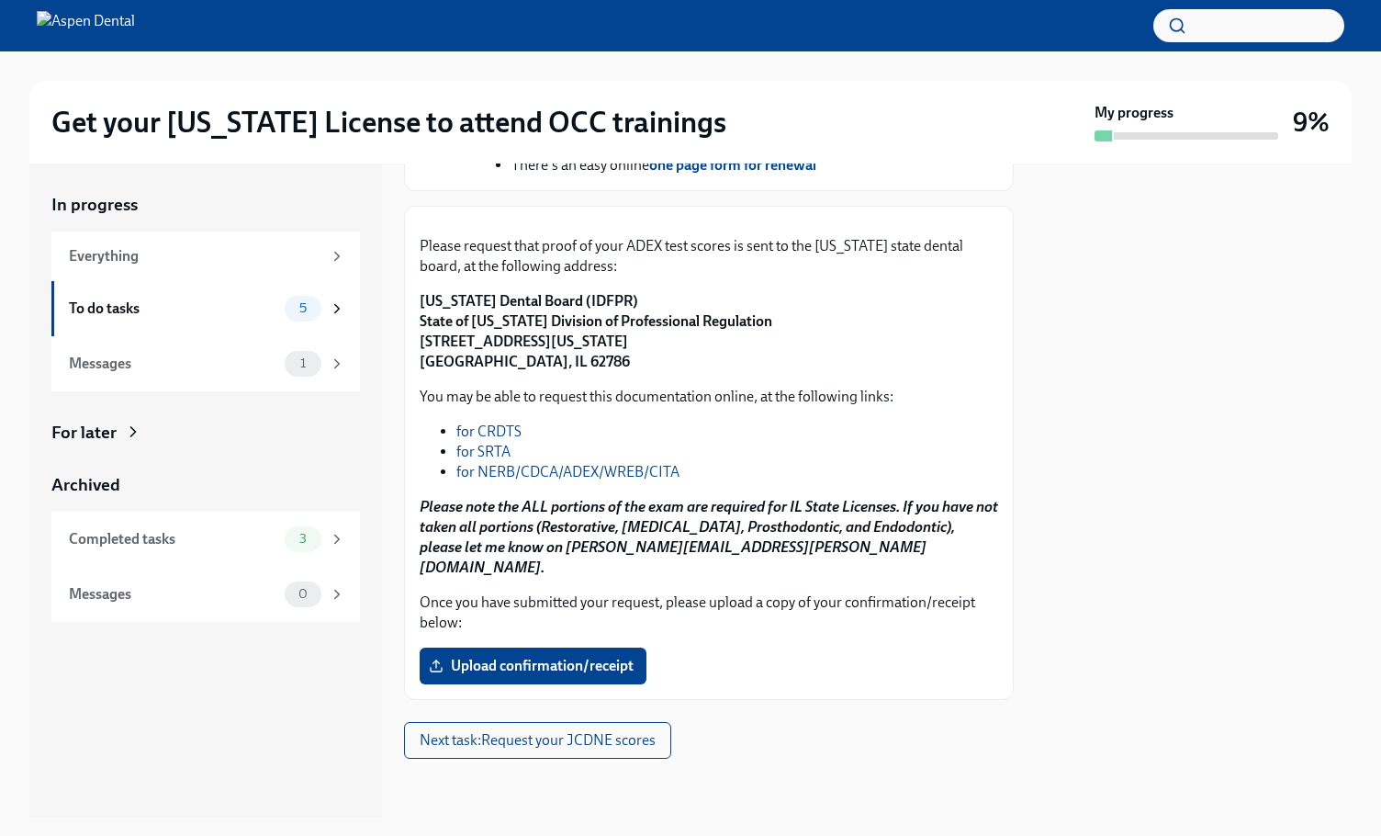
click at [613, 567] on strong "Please note the ALL portions of the exam are required for IL State Licenses. If…" at bounding box center [709, 537] width 578 height 78
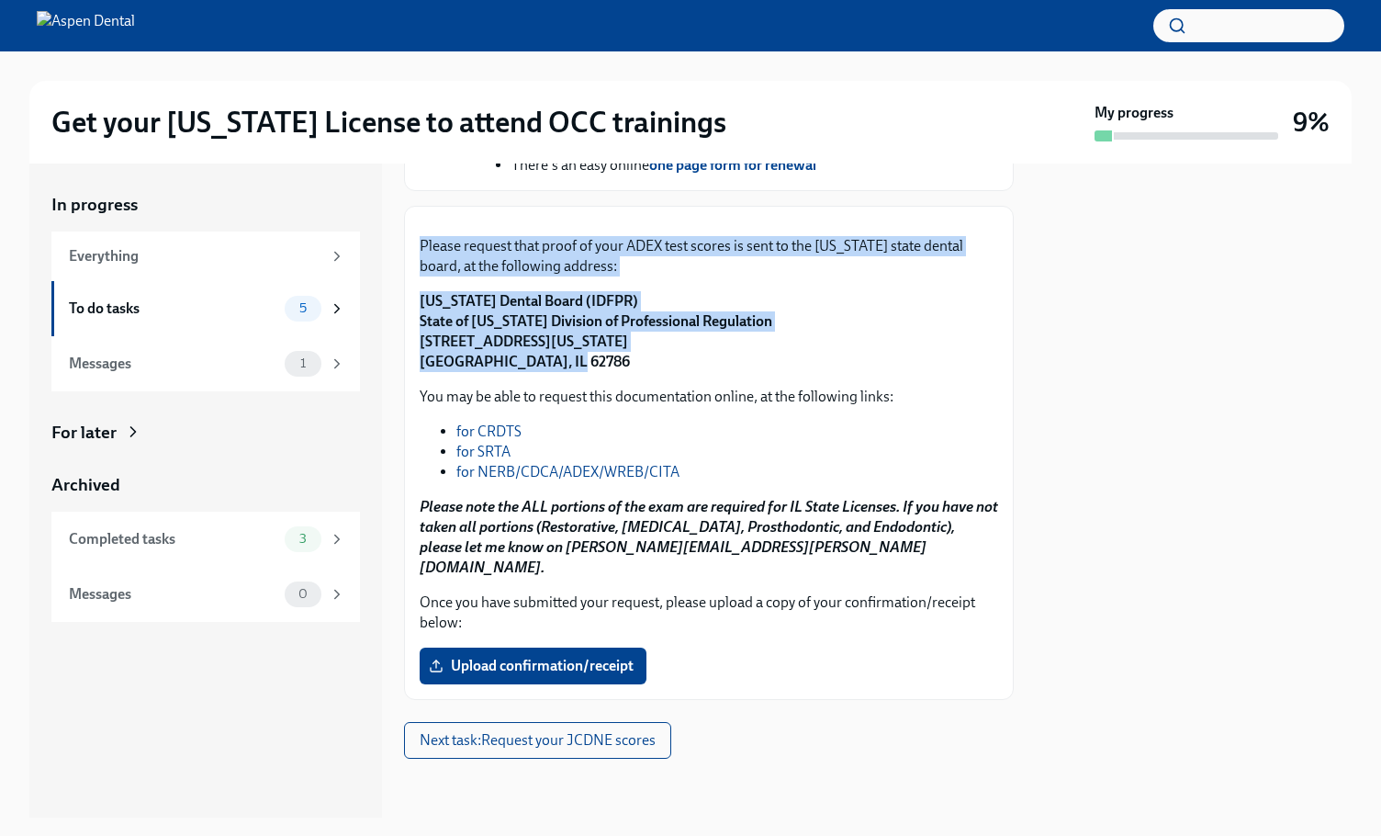
drag, startPoint x: 421, startPoint y: 262, endPoint x: 638, endPoint y: 381, distance: 247.4
click at [638, 372] on div "Please request that proof of your ADEX test scores is sent to the [US_STATE] st…" at bounding box center [709, 304] width 578 height 136
click at [638, 395] on div "Please request that proof of your ADEX test scores is sent to the [US_STATE] st…" at bounding box center [709, 452] width 578 height 463
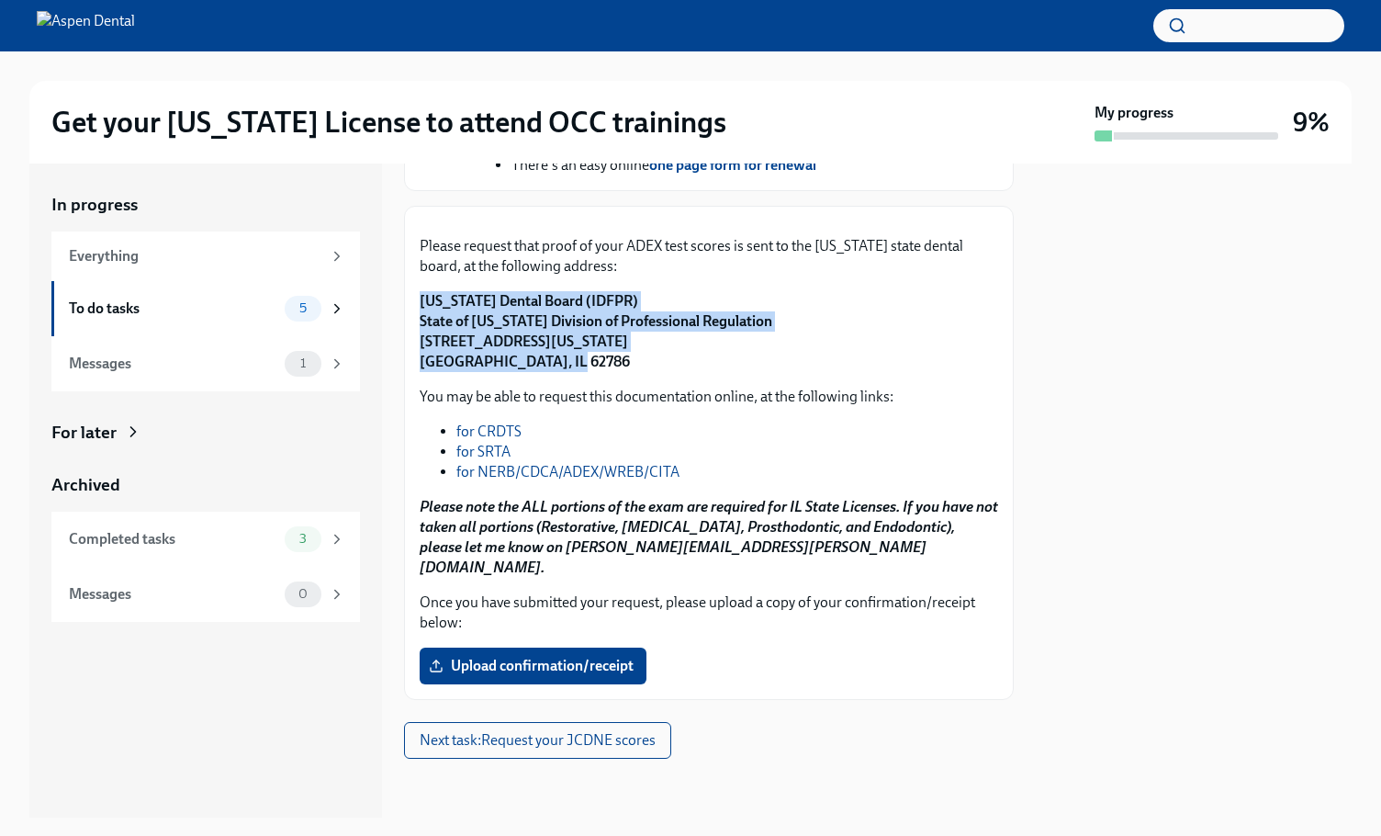
drag, startPoint x: 549, startPoint y: 387, endPoint x: 397, endPoint y: 322, distance: 165.8
click at [397, 322] on div "In progress Everything To do tasks 5 Messages 1 For later Archived Completed ta…" at bounding box center [690, 490] width 1322 height 654
click at [610, 221] on button "Zoom image" at bounding box center [709, 221] width 578 height 0
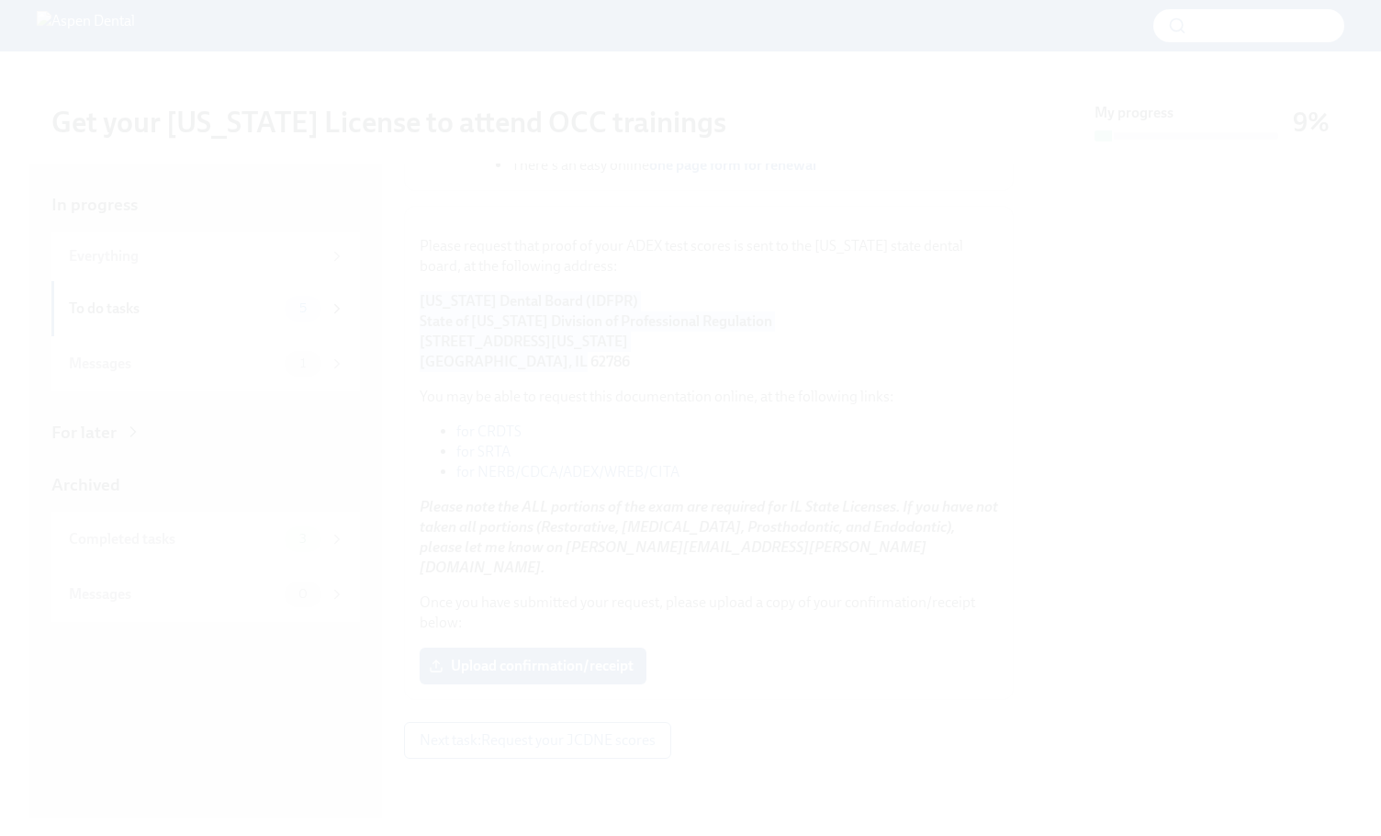
click at [609, 272] on button "Unzoom image" at bounding box center [690, 418] width 1381 height 836
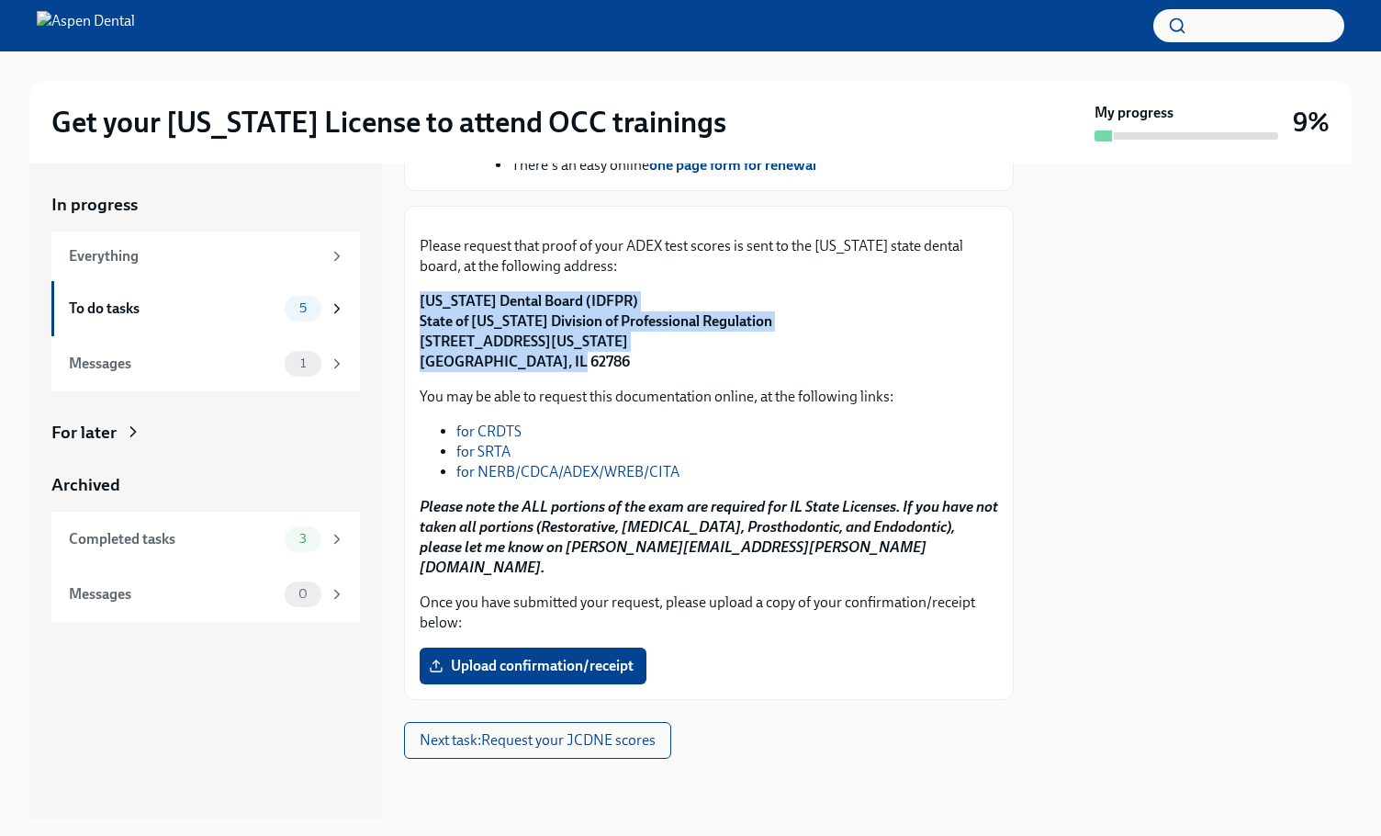
scroll to position [1012, 0]
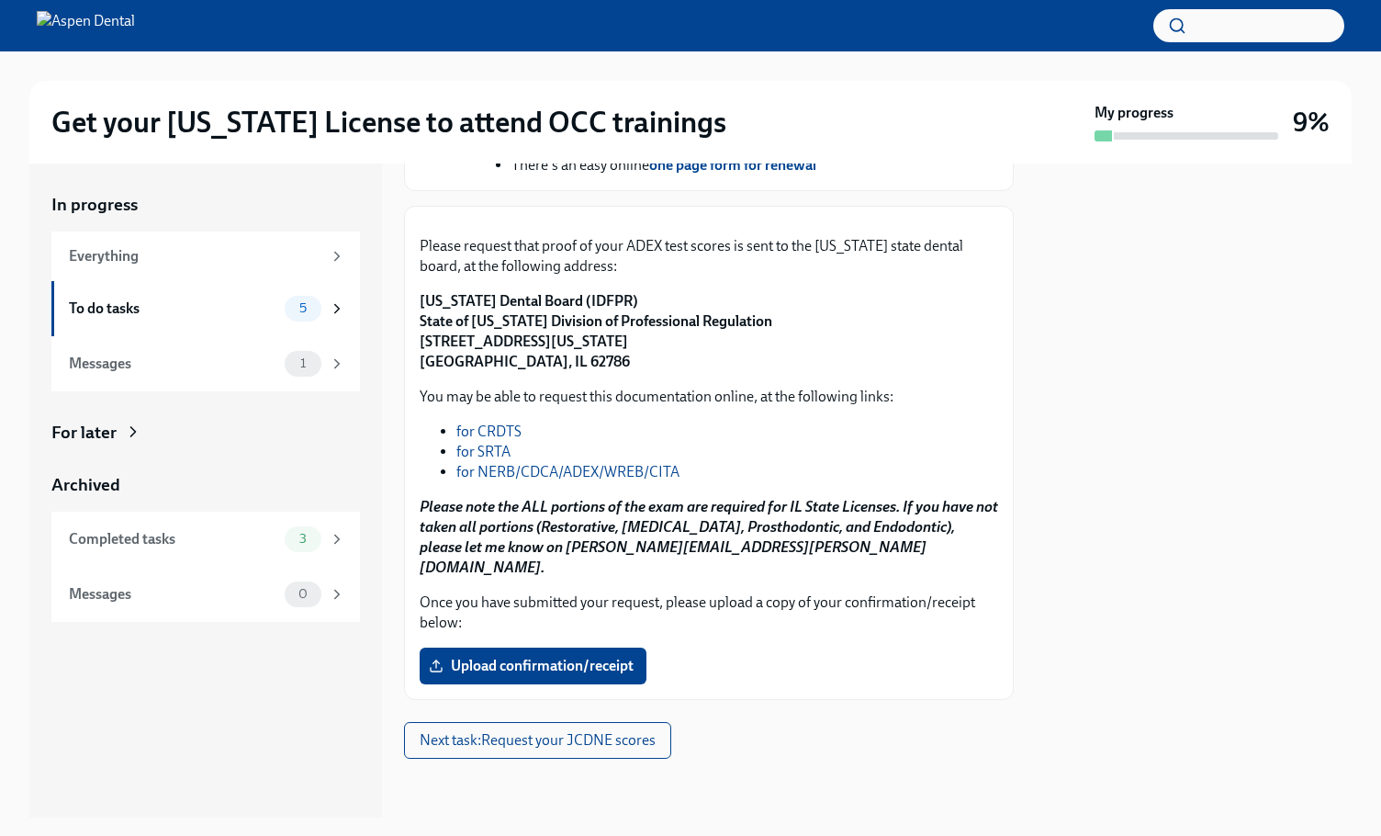
click at [437, 459] on ul "for CRDTS for SRTA for NERB/CDCA/ADEX/WREB/CITA" at bounding box center [709, 451] width 578 height 61
